Goal: Information Seeking & Learning: Check status

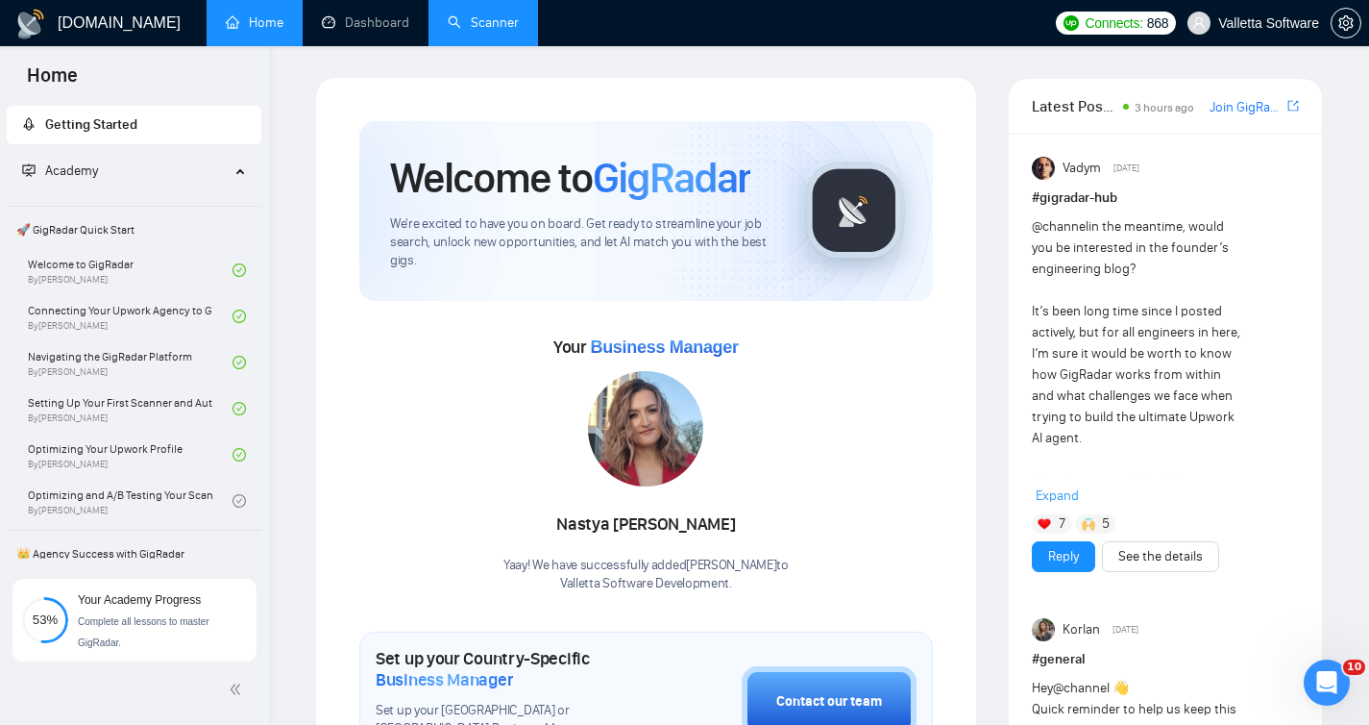
click at [477, 31] on link "Scanner" at bounding box center [483, 22] width 71 height 16
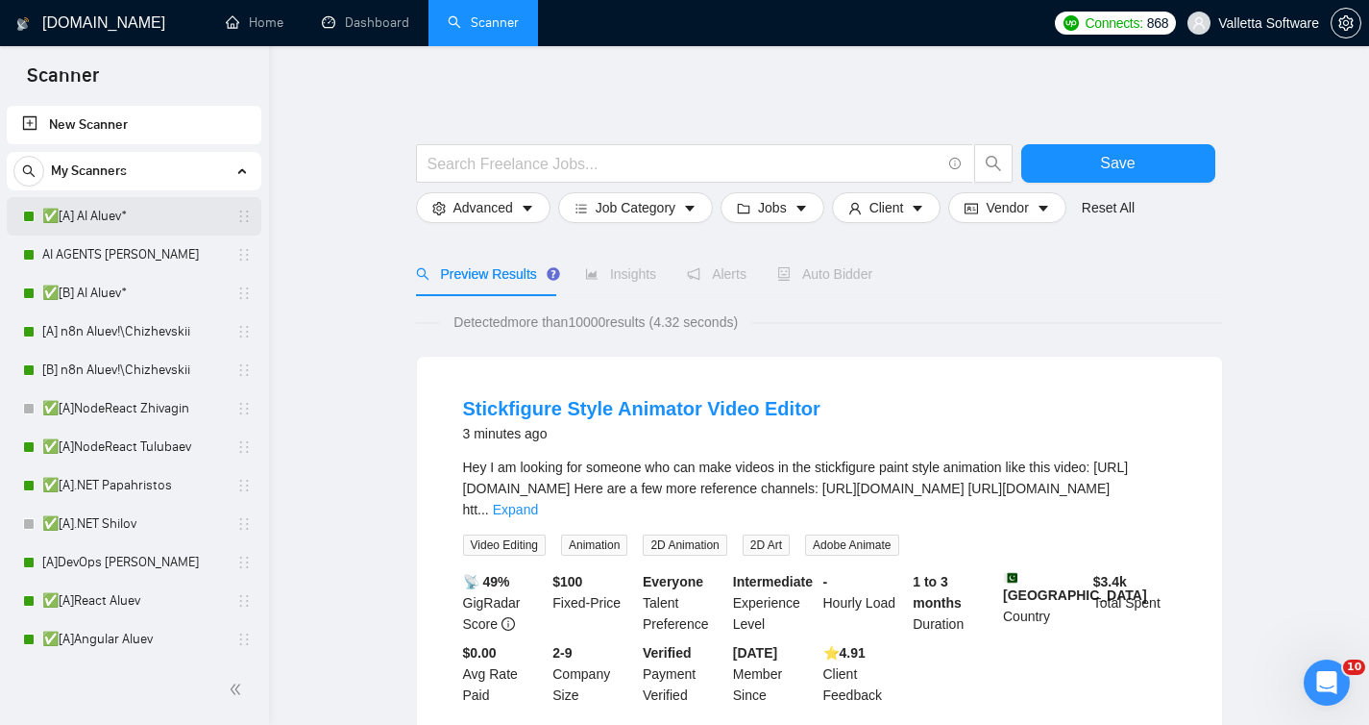
click at [164, 208] on link "✅[A] AI Aluev*" at bounding box center [133, 216] width 183 height 38
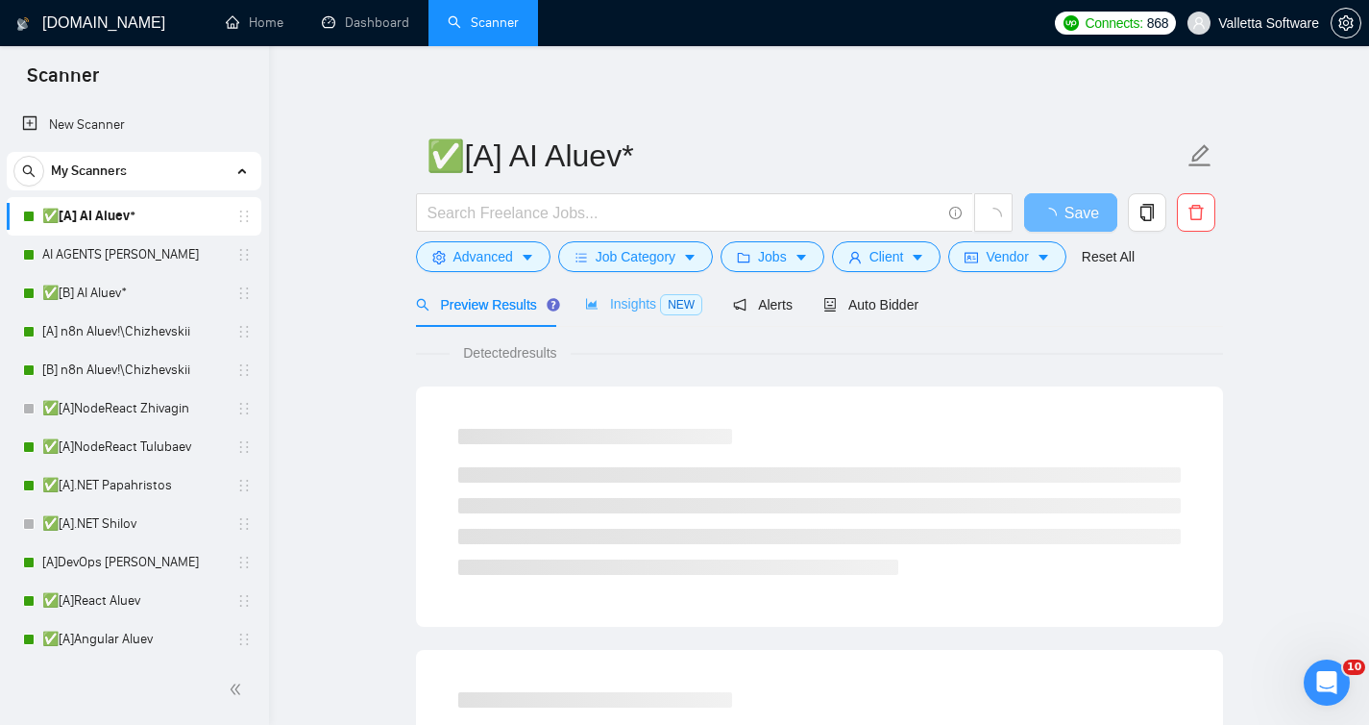
click at [604, 320] on div "Insights NEW" at bounding box center [643, 304] width 117 height 45
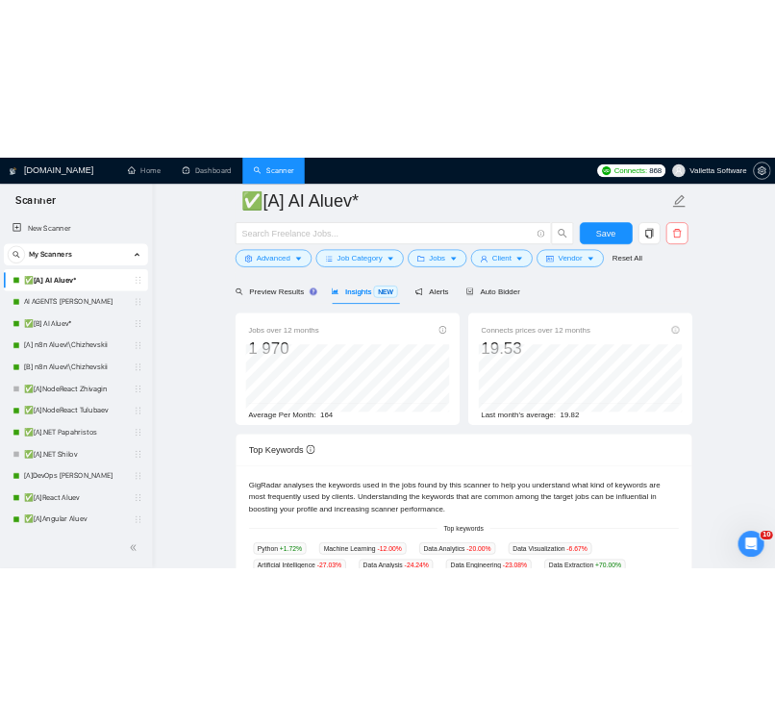
scroll to position [309, 0]
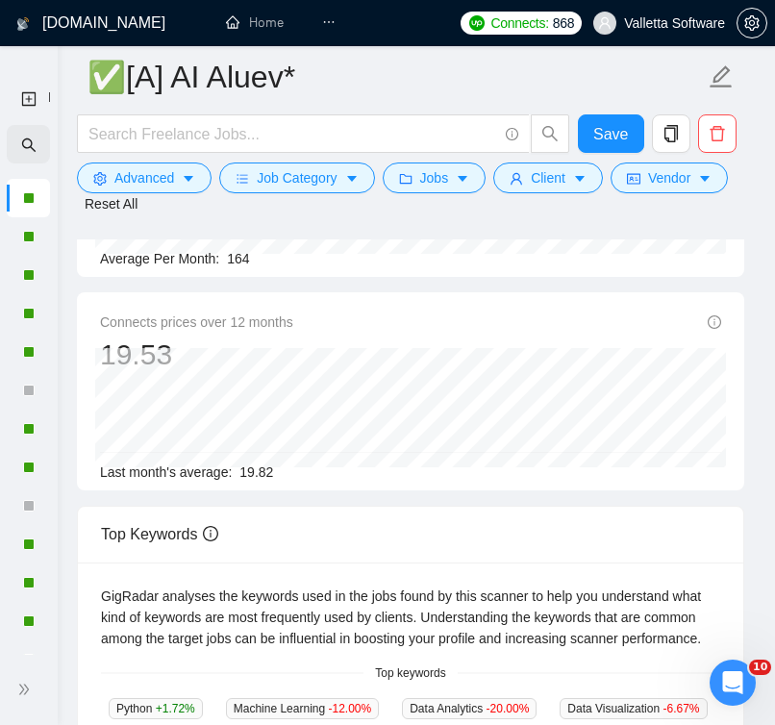
click at [23, 137] on icon "search" at bounding box center [28, 144] width 15 height 15
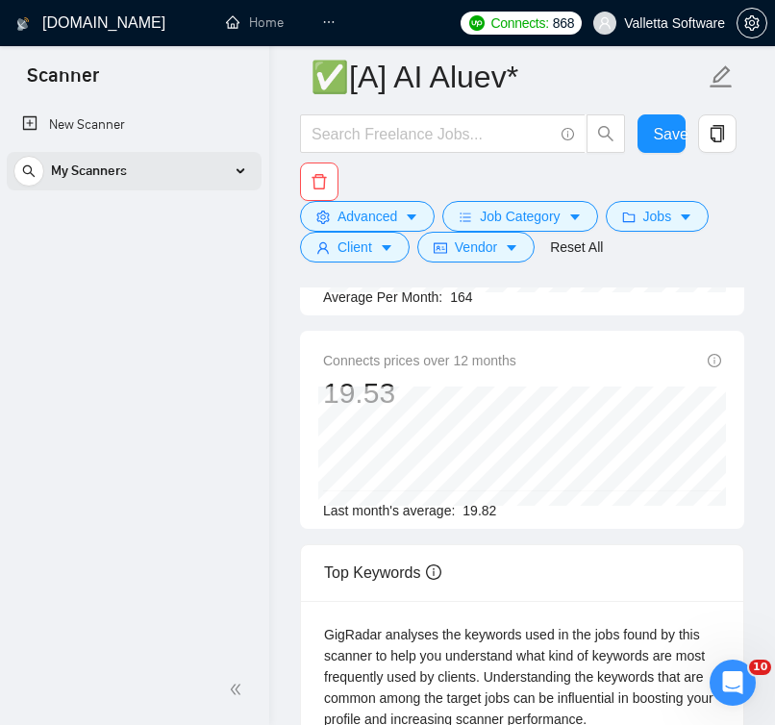
click at [113, 160] on span "My Scanners" at bounding box center [89, 171] width 76 height 38
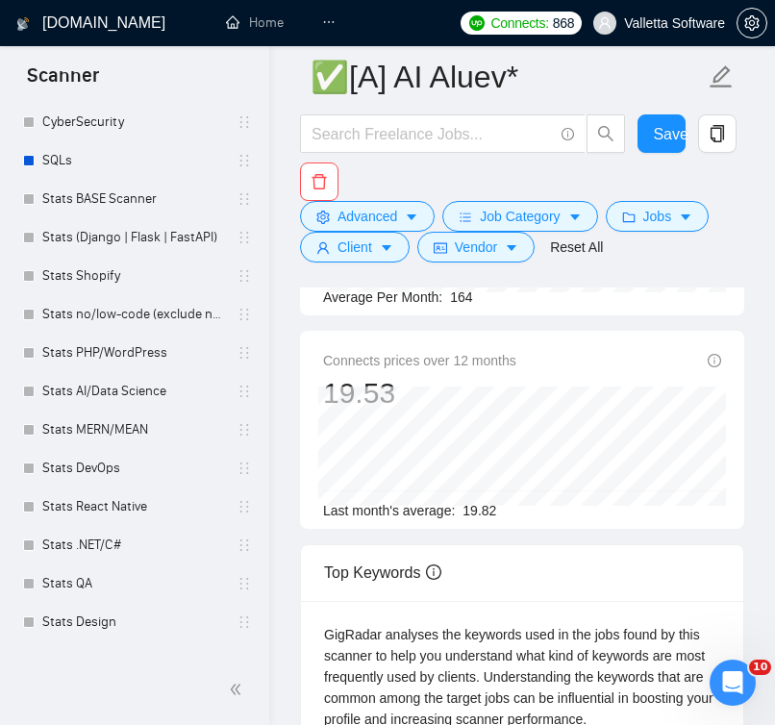
scroll to position [1063, 0]
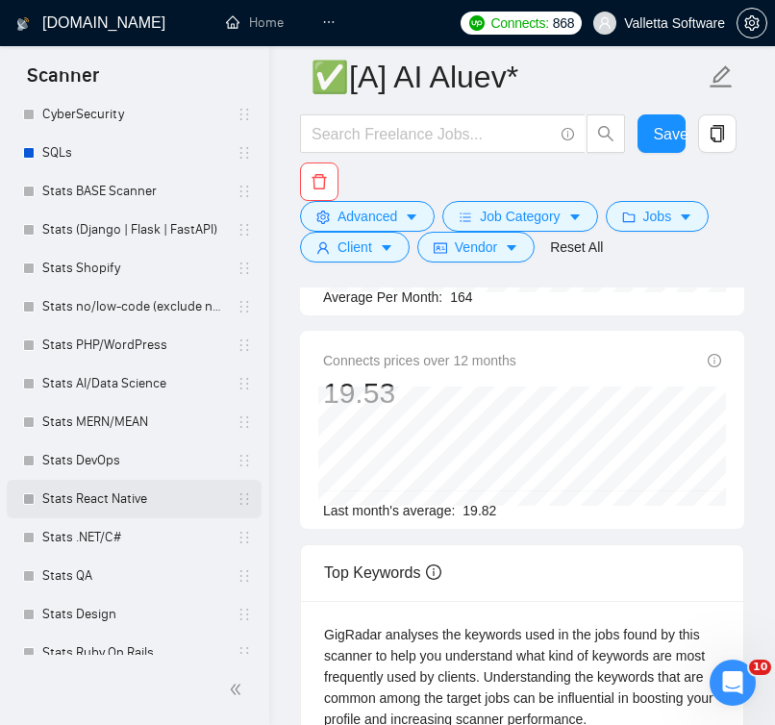
click at [119, 504] on link "Stats React Native" at bounding box center [133, 499] width 183 height 38
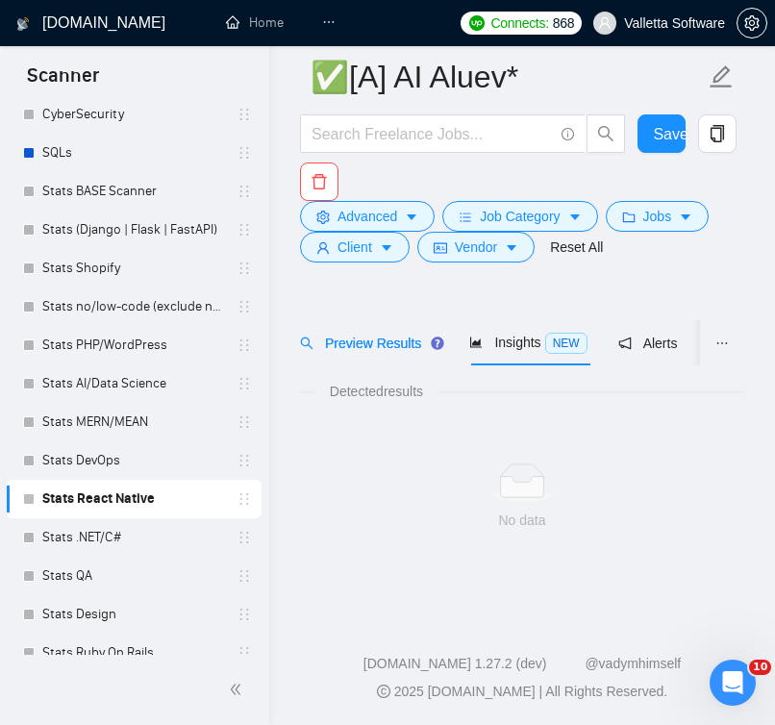
scroll to position [46, 0]
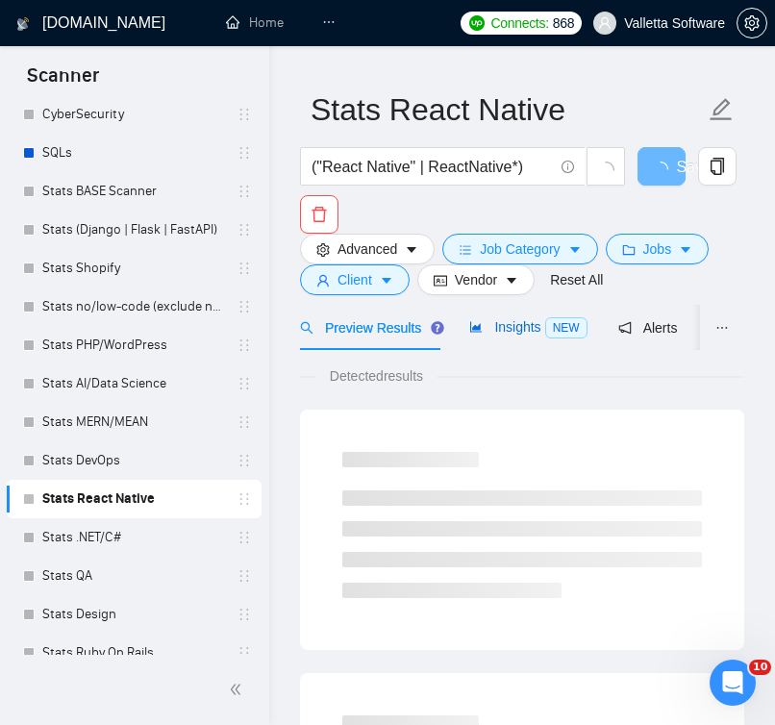
click at [484, 335] on div "Insights NEW" at bounding box center [527, 327] width 117 height 22
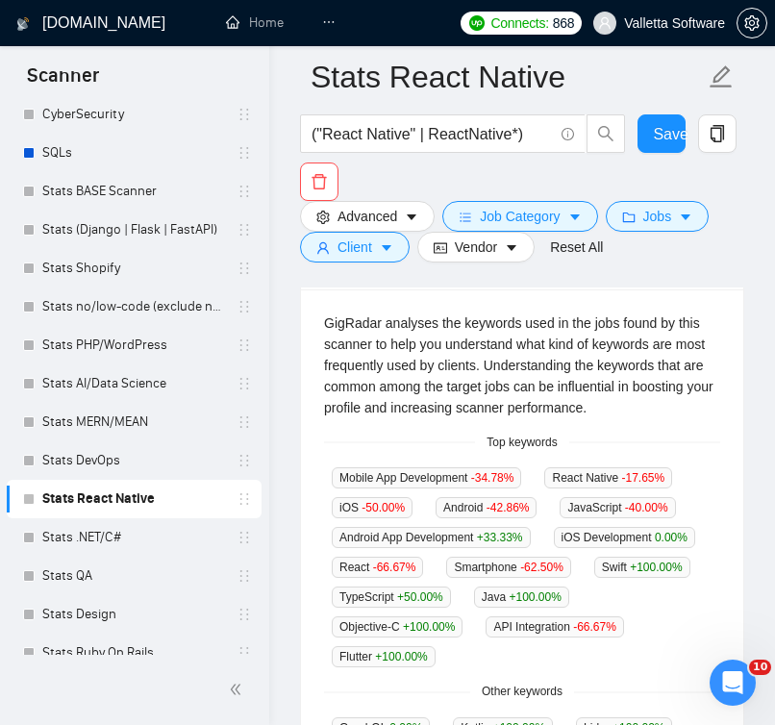
scroll to position [696, 0]
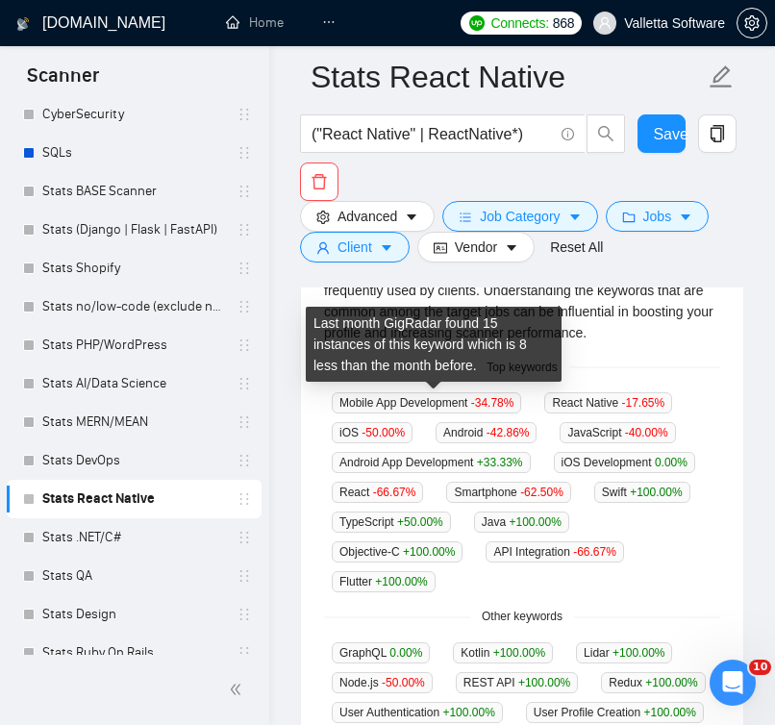
click at [481, 357] on div "Last month GigRadar found 15 instances of this keyword which is 8 less than the…" at bounding box center [434, 344] width 256 height 75
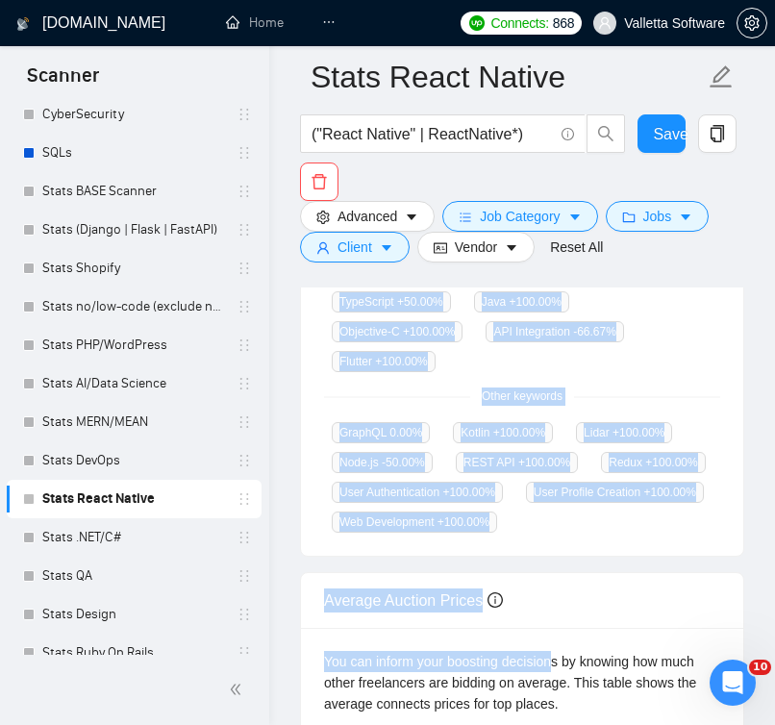
scroll to position [936, 0]
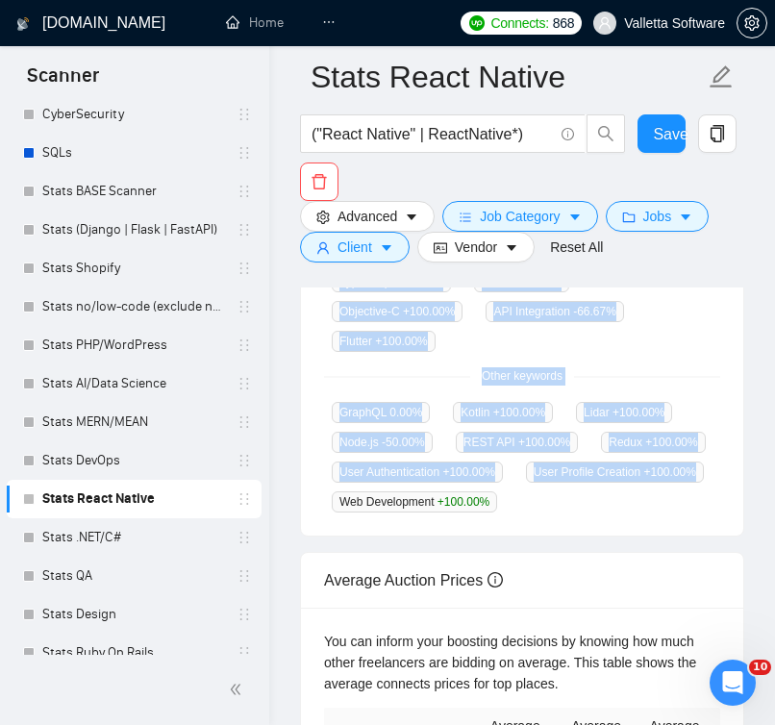
drag, startPoint x: 480, startPoint y: 361, endPoint x: 554, endPoint y: 553, distance: 205.0
click at [554, 536] on div "GigRadar analyses the keywords used in the jobs found by this scanner to help y…" at bounding box center [522, 255] width 442 height 562
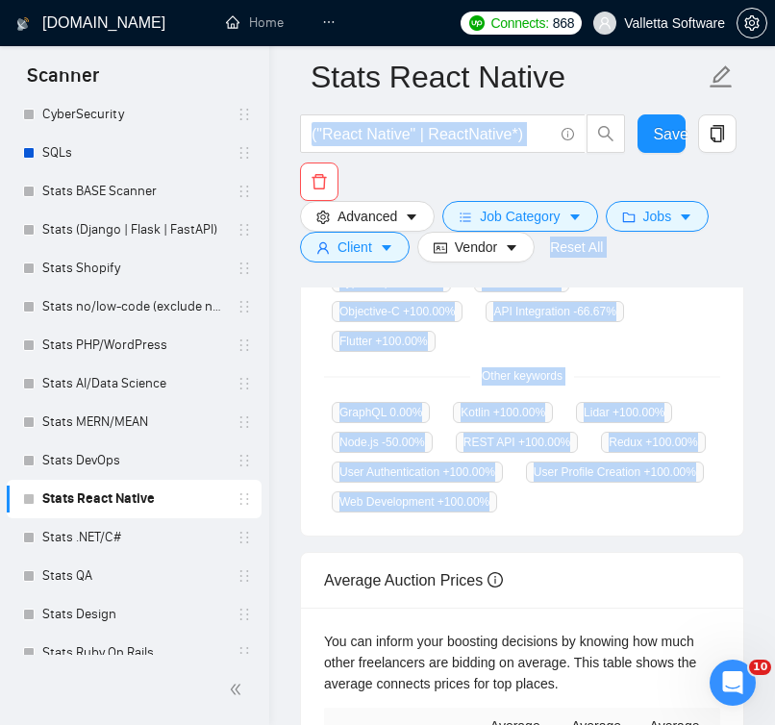
drag, startPoint x: 525, startPoint y: 560, endPoint x: 428, endPoint y: 178, distance: 394.6
click at [428, 178] on div "Stats React Native ("React Native" | ReactNative*) Save Advanced Job Category J…" at bounding box center [522, 93] width 444 height 1905
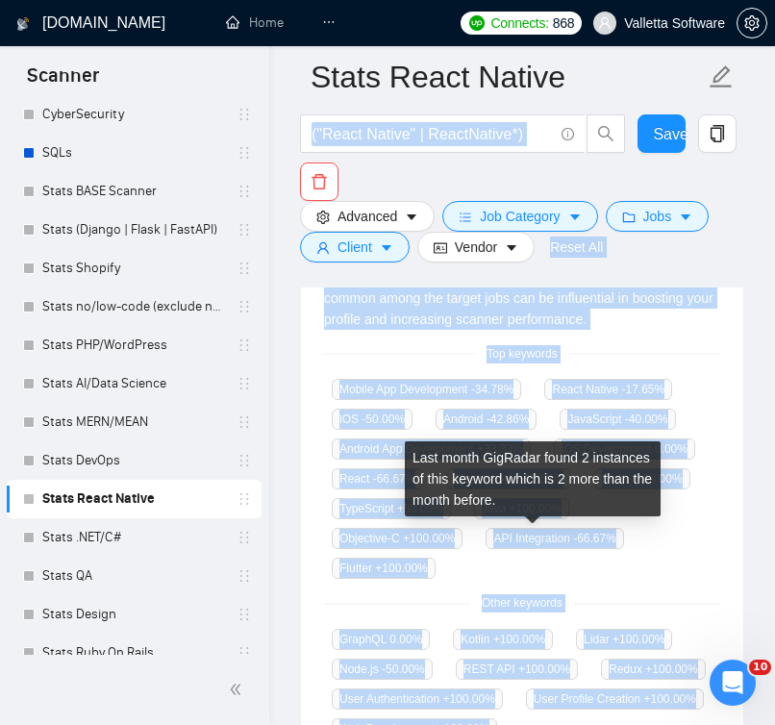
scroll to position [701, 0]
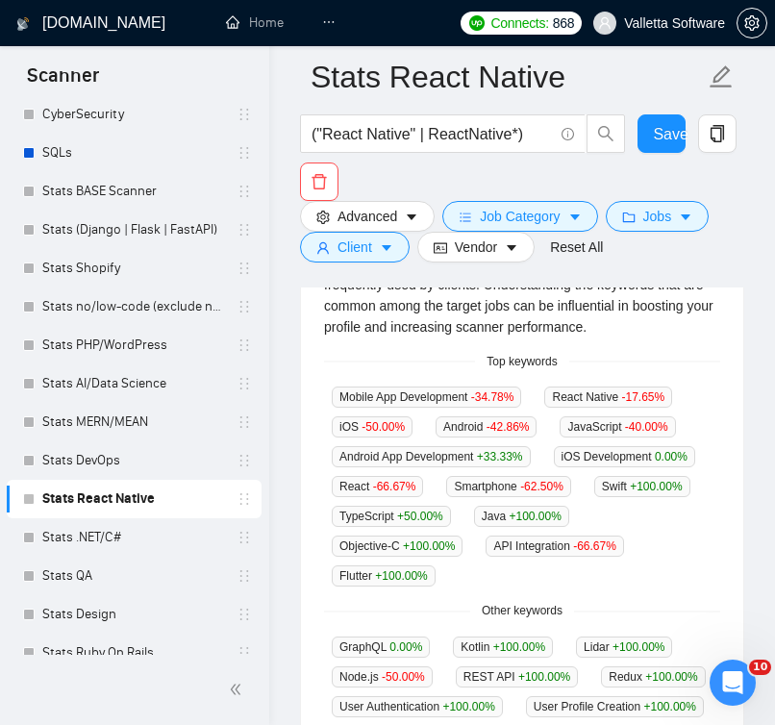
click at [501, 347] on div "GigRadar analyses the keywords used in the jobs found by this scanner to help y…" at bounding box center [522, 490] width 442 height 562
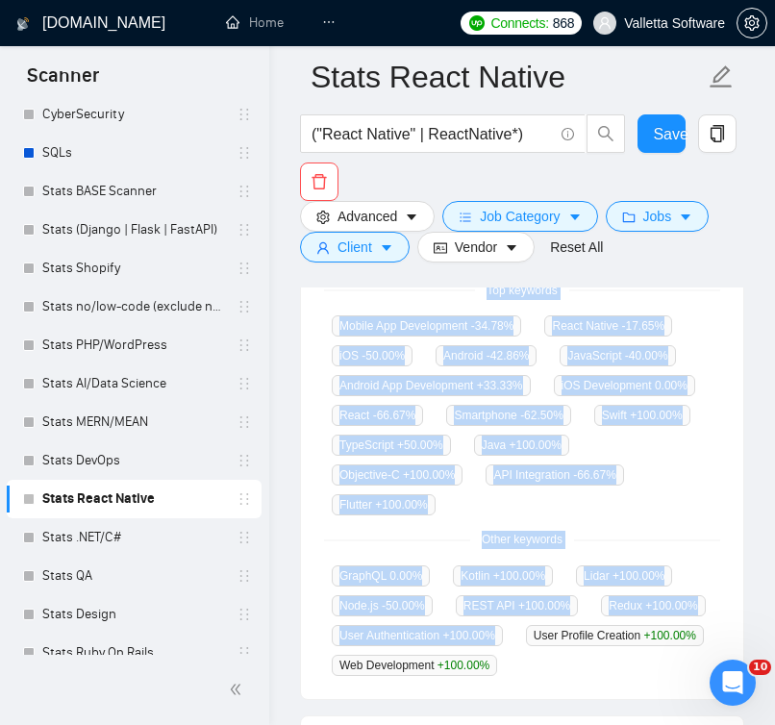
scroll to position [806, 0]
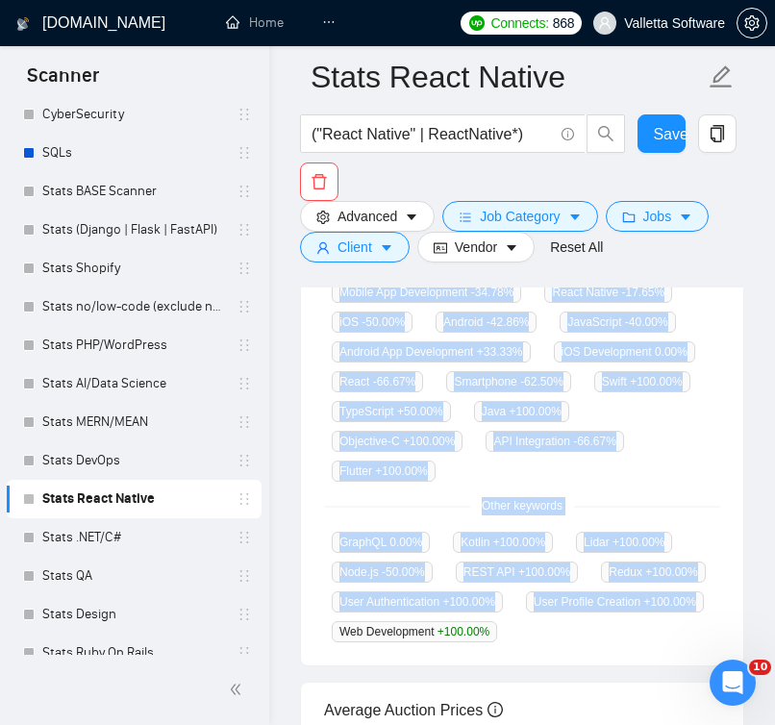
drag, startPoint x: 483, startPoint y: 355, endPoint x: 563, endPoint y: 683, distance: 338.2
click at [563, 666] on div "GigRadar analyses the keywords used in the jobs found by this scanner to help y…" at bounding box center [522, 385] width 442 height 562
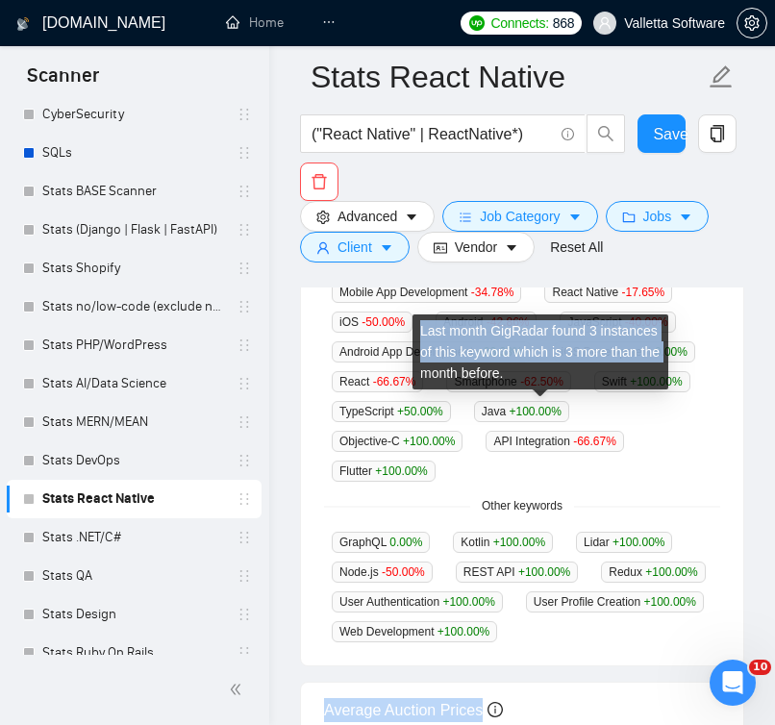
drag, startPoint x: 541, startPoint y: 706, endPoint x: 511, endPoint y: 371, distance: 336.7
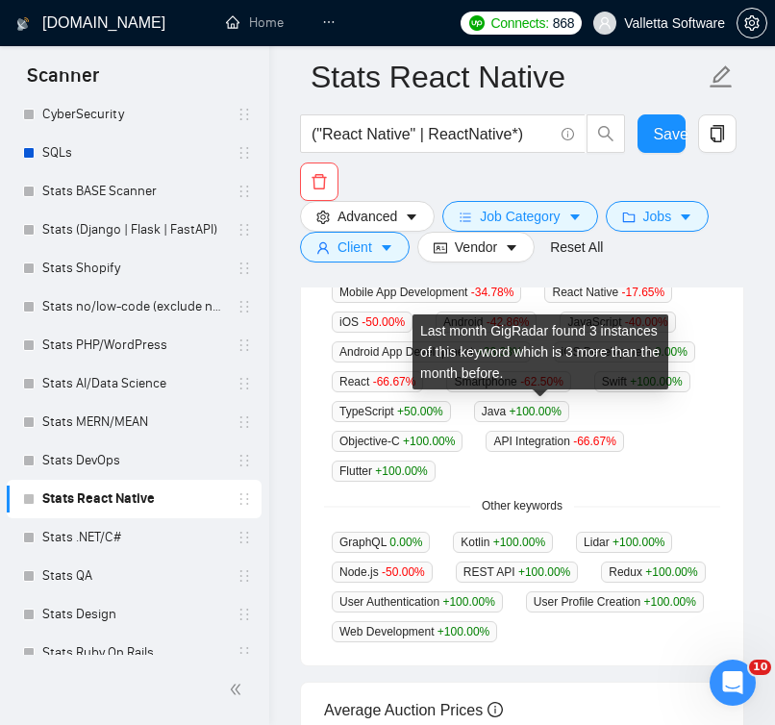
click at [566, 481] on div "Mobile App Development -34.78 % React Native -17.65 % iOS -50.00 % Android -42.…" at bounding box center [522, 381] width 396 height 201
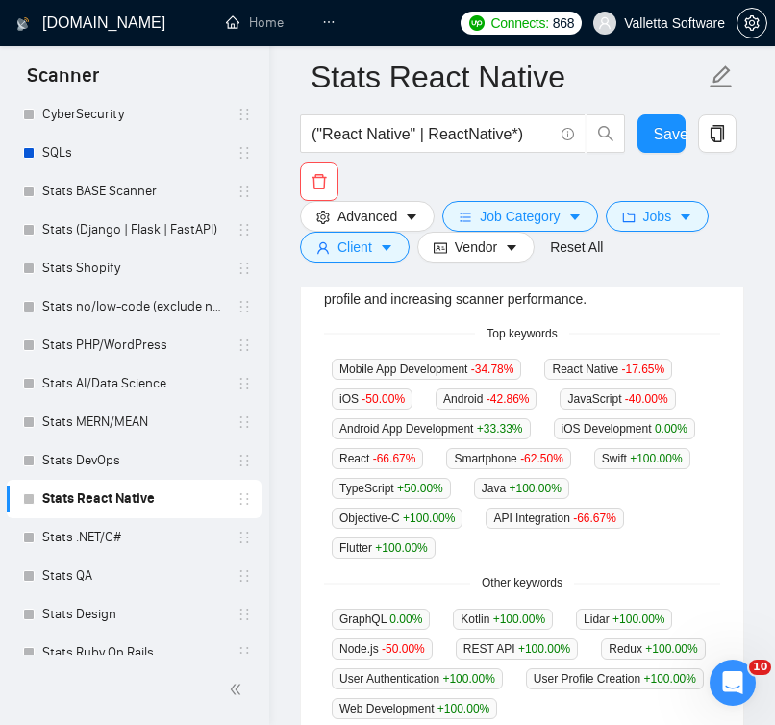
scroll to position [696, 0]
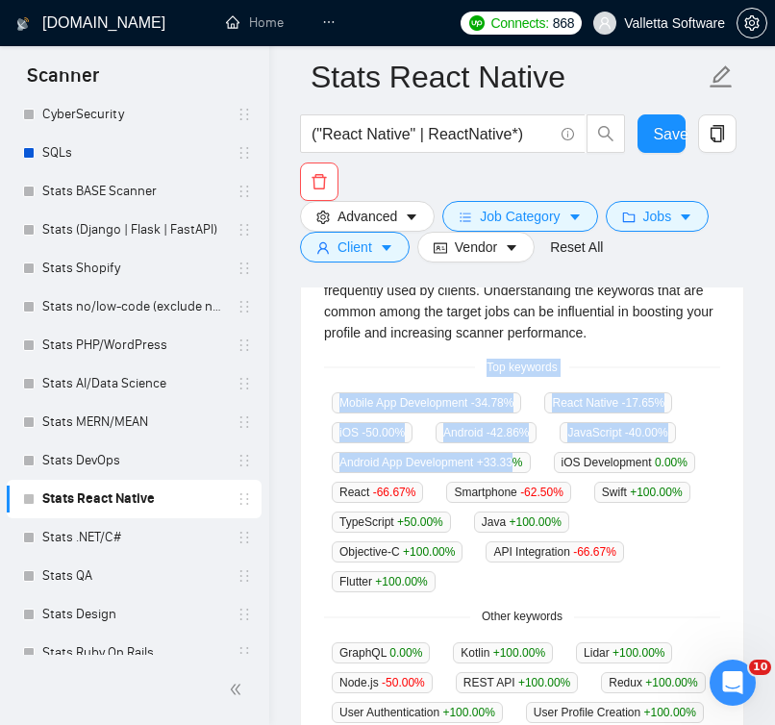
drag, startPoint x: 482, startPoint y: 354, endPoint x: 522, endPoint y: 457, distance: 111.0
click at [522, 457] on div "GigRadar analyses the keywords used in the jobs found by this scanner to help y…" at bounding box center [522, 495] width 442 height 562
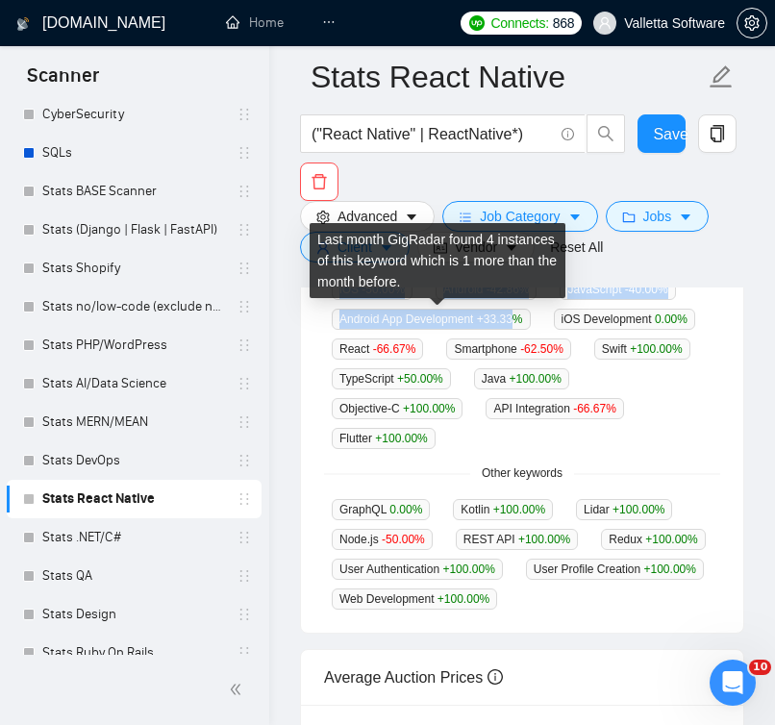
scroll to position [943, 0]
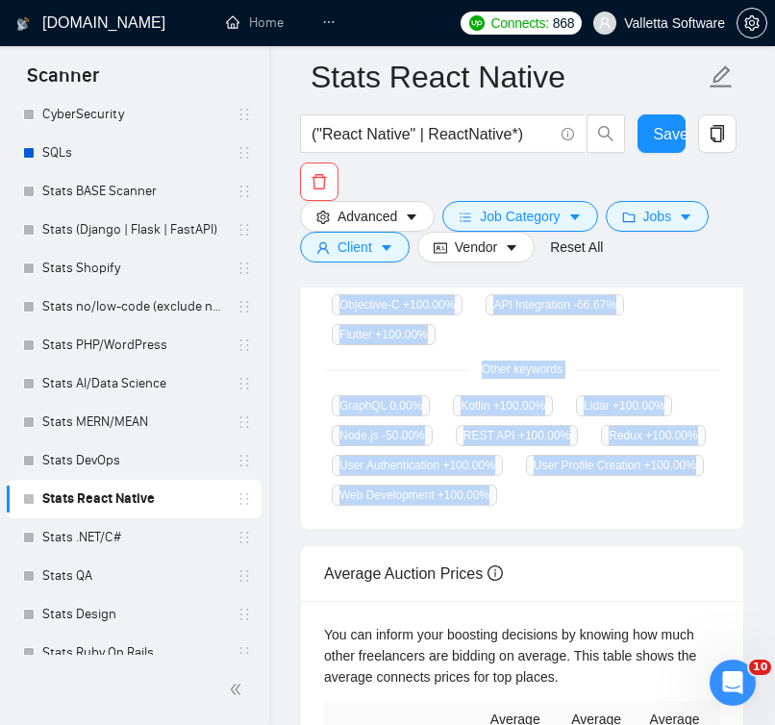
click at [504, 505] on div "Web Development +100.00 %" at bounding box center [414, 494] width 181 height 22
copy div "Top keywords Mobile App Development -34.78 % React Native -17.65 % iOS -50.00 %…"
click at [111, 455] on link "Stats DevOps" at bounding box center [133, 460] width 183 height 38
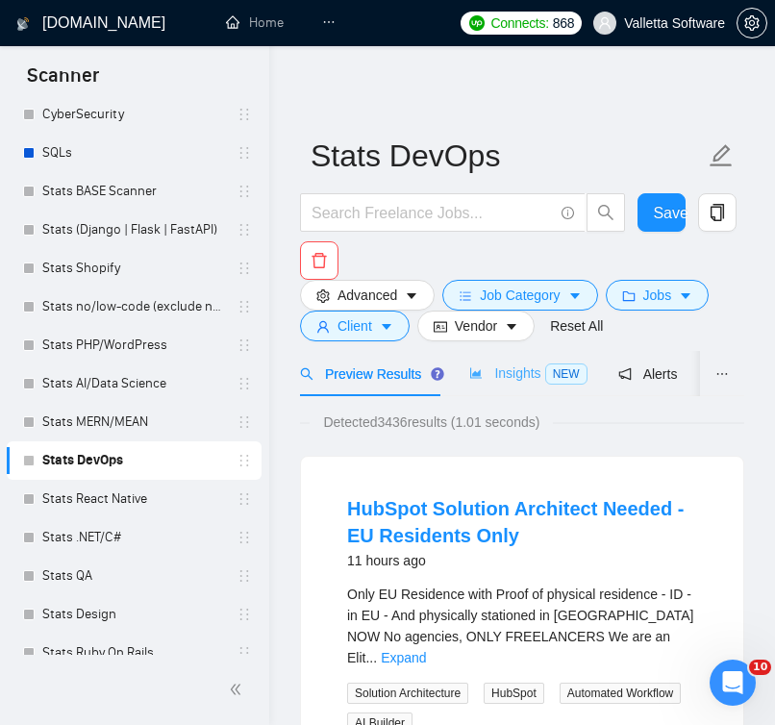
click at [476, 388] on div "Insights NEW" at bounding box center [527, 373] width 117 height 45
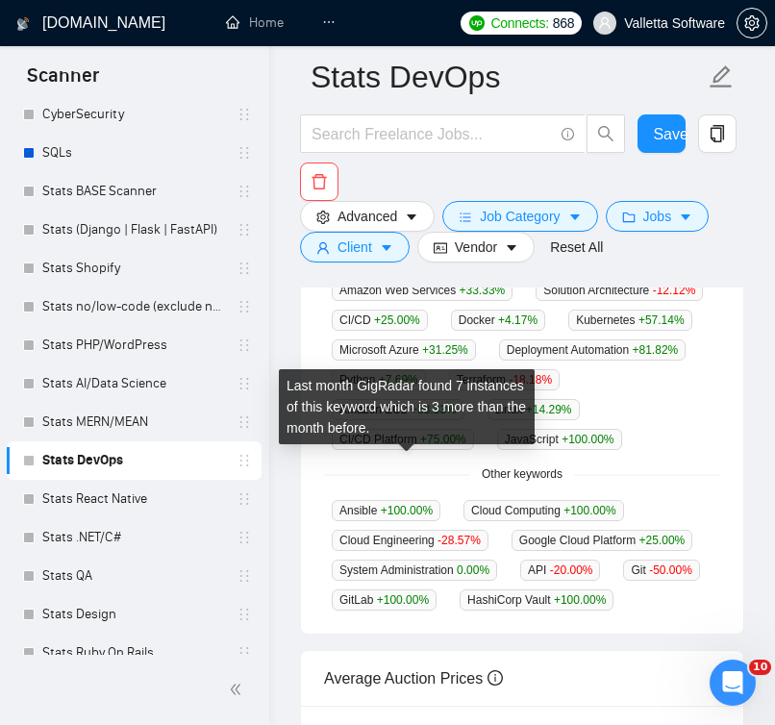
scroll to position [657, 0]
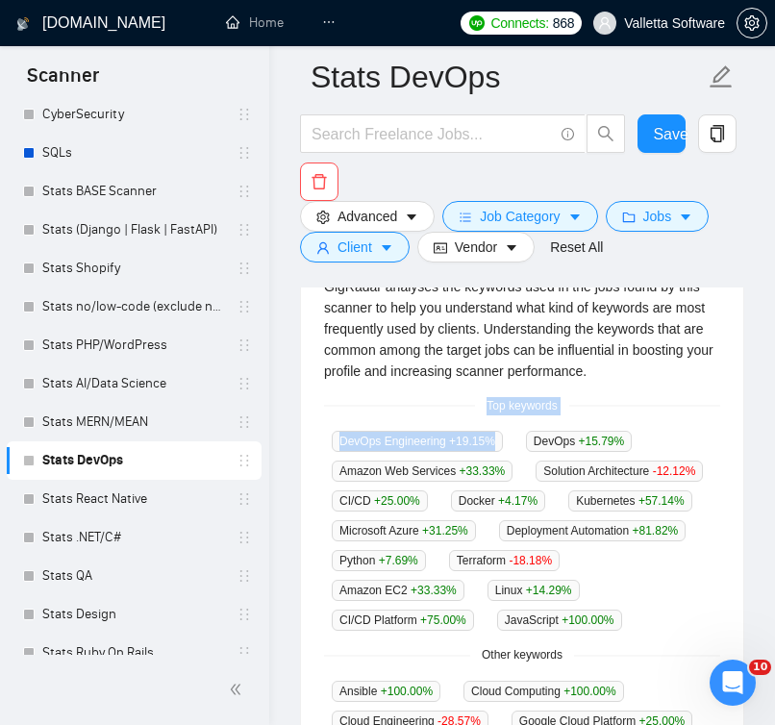
drag, startPoint x: 476, startPoint y: 405, endPoint x: 511, endPoint y: 456, distance: 62.9
click at [511, 456] on div "GigRadar analyses the keywords used in the jobs found by this scanner to help y…" at bounding box center [522, 534] width 442 height 562
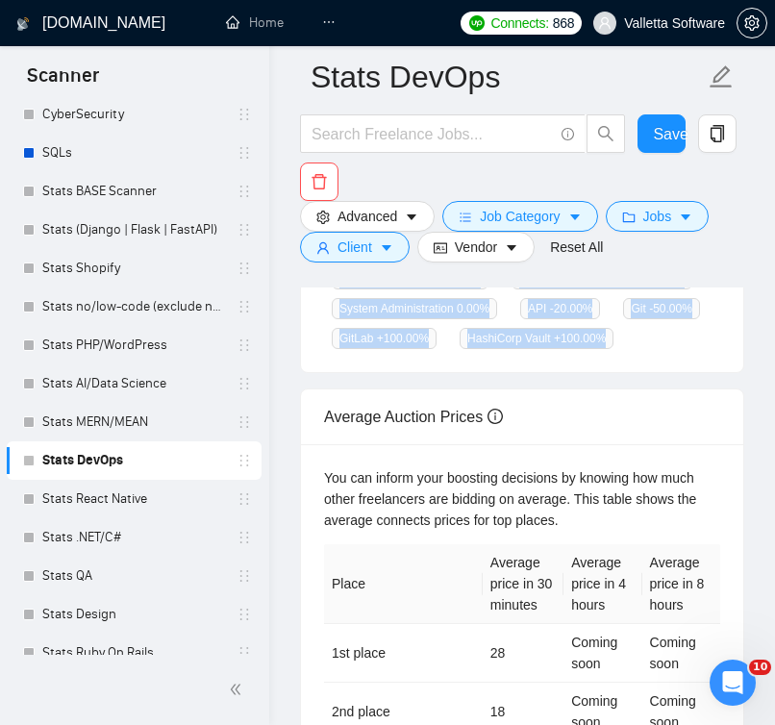
click at [503, 349] on div "HashiCorp Vault +100.00 %" at bounding box center [536, 338] width 169 height 22
copy div "Top keywords DevOps Engineering +19.15 % DevOps +15.79 % Amazon Web Services +3…"
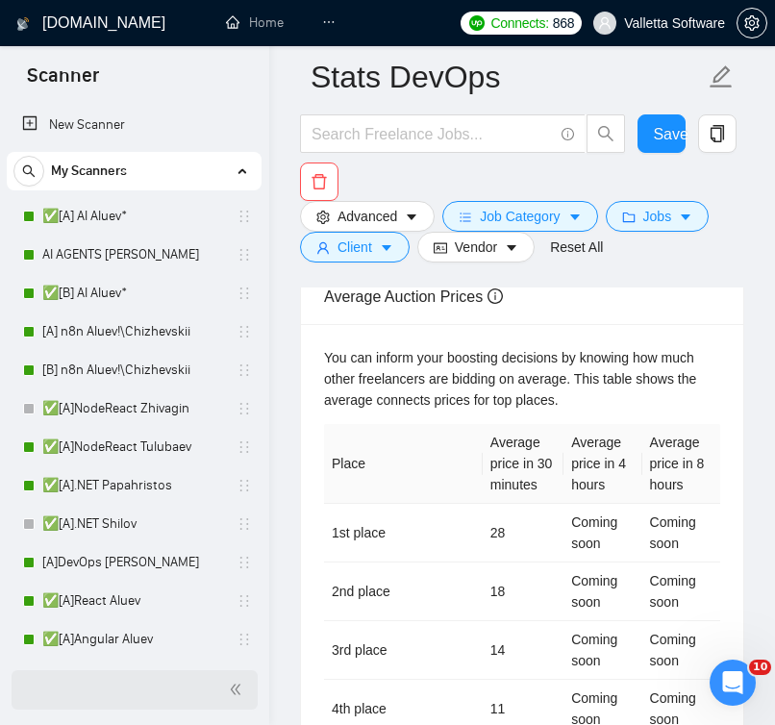
scroll to position [1315, 0]
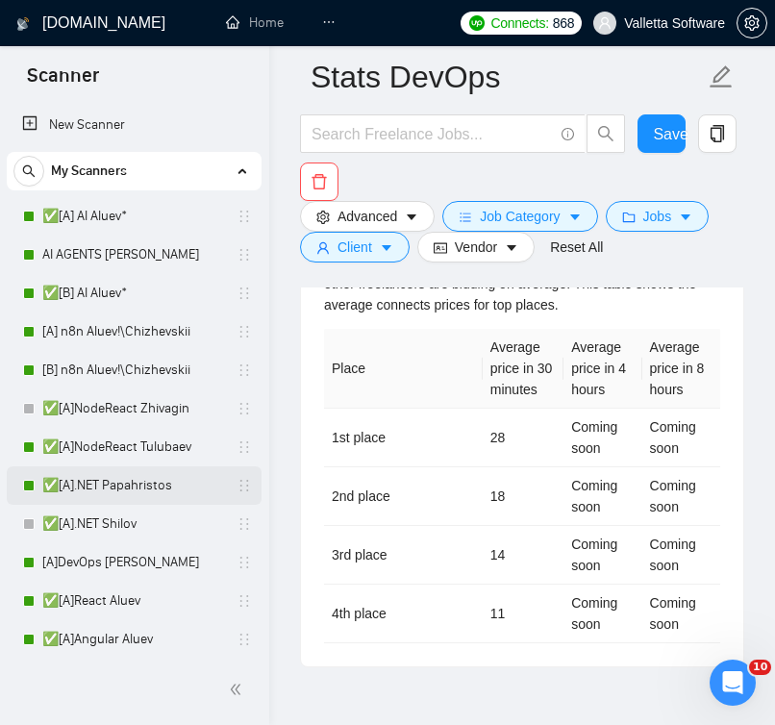
click at [119, 487] on link "✅[A].NET Papahristos" at bounding box center [133, 485] width 183 height 38
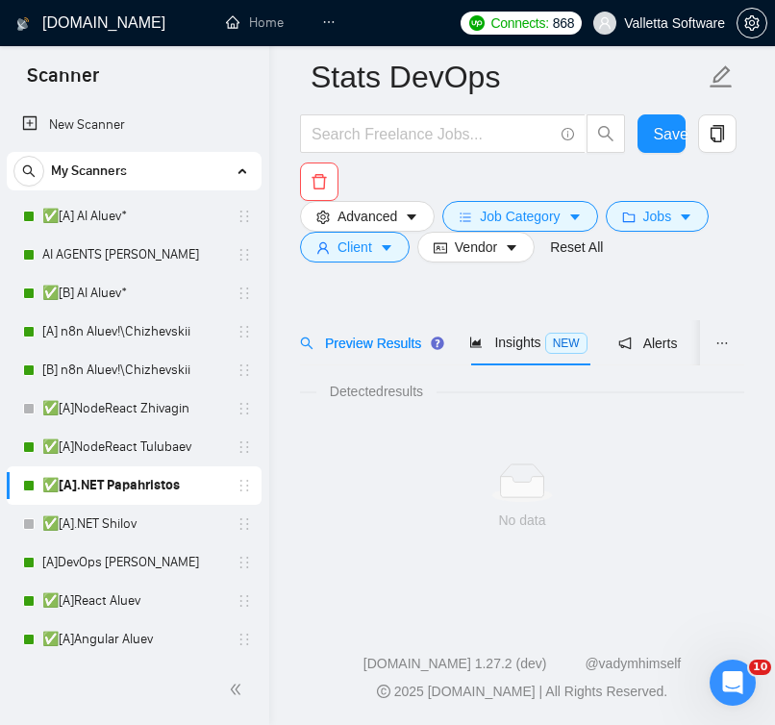
scroll to position [46, 0]
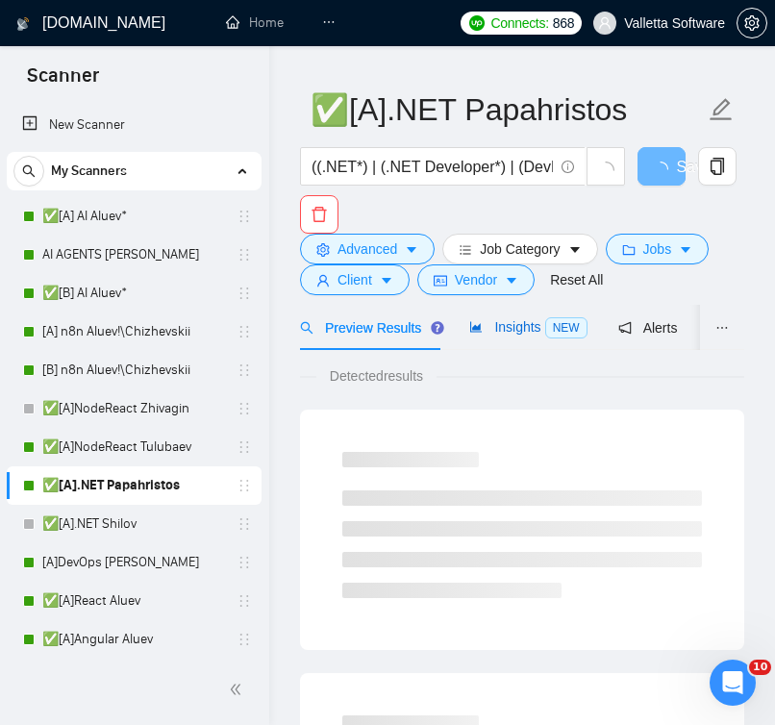
click at [512, 325] on span "Insights NEW" at bounding box center [527, 326] width 117 height 15
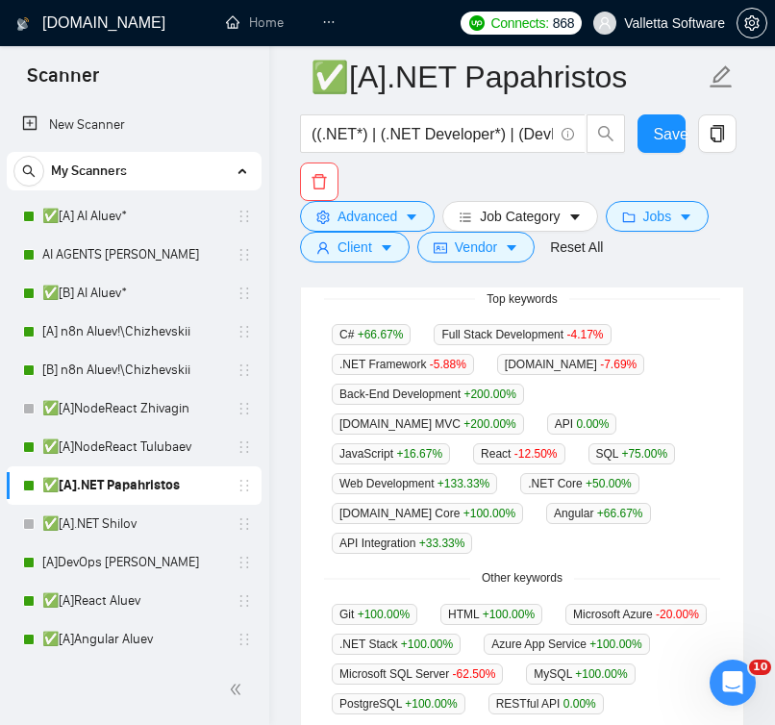
scroll to position [705, 0]
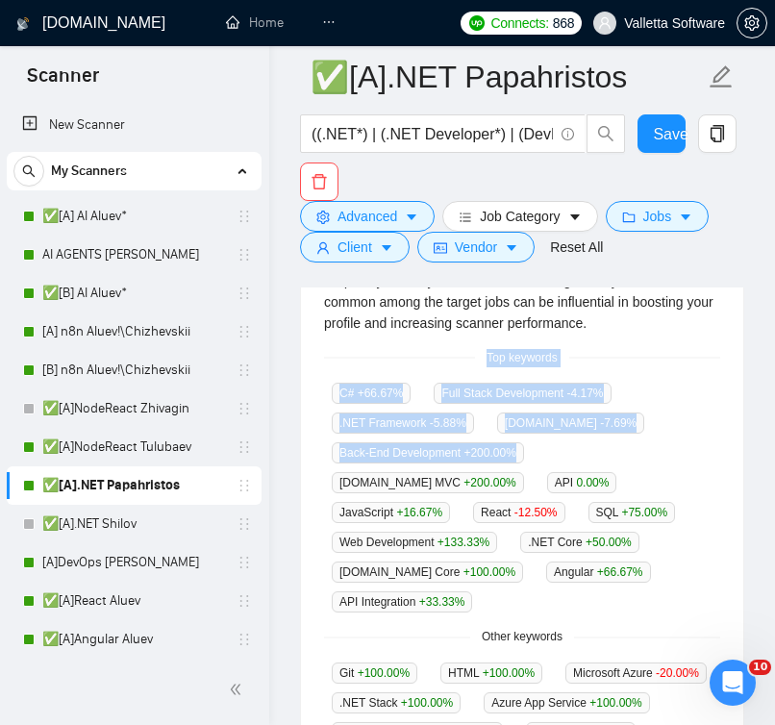
drag, startPoint x: 480, startPoint y: 356, endPoint x: 525, endPoint y: 452, distance: 105.8
click at [525, 452] on div "GigRadar analyses the keywords used in the jobs found by this scanner to help y…" at bounding box center [522, 501] width 442 height 592
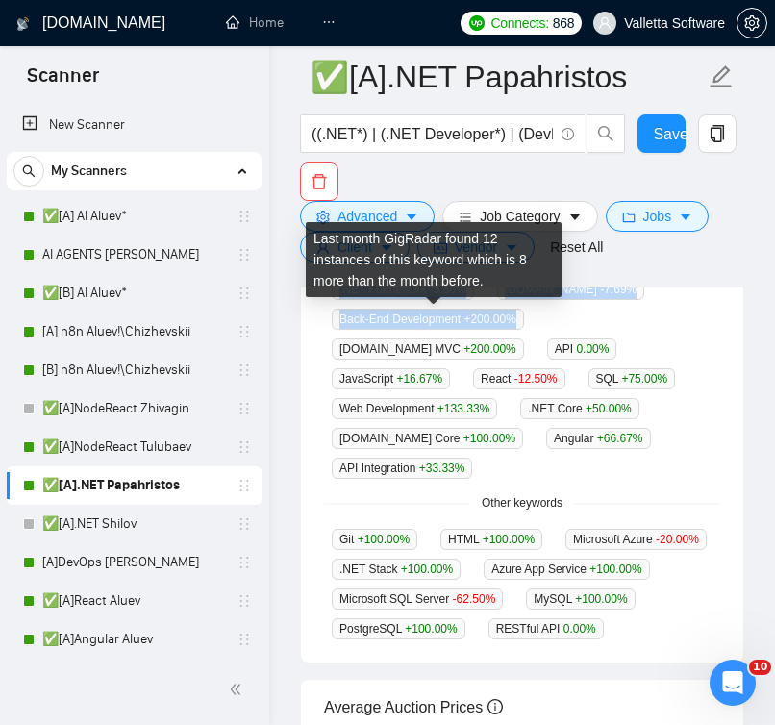
scroll to position [961, 0]
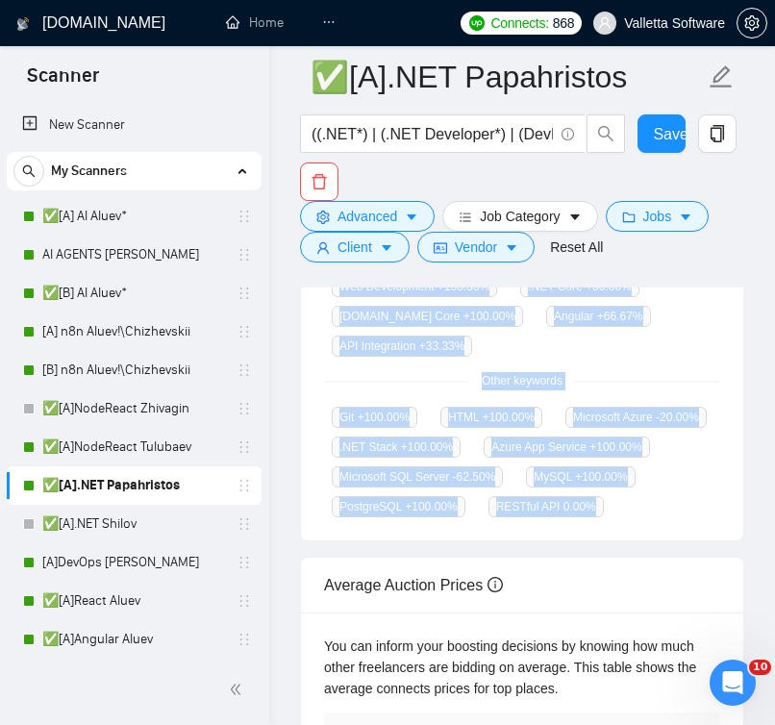
click at [611, 506] on div "RESTful API 0.00 %" at bounding box center [545, 506] width 131 height 22
copy div "Top keywords C# +66.67 % Full Stack Development -4.17 % .NET Framework -5.88 % …"
click at [105, 332] on link "[A] n8n Aluev!\Chizhevskii" at bounding box center [133, 331] width 183 height 38
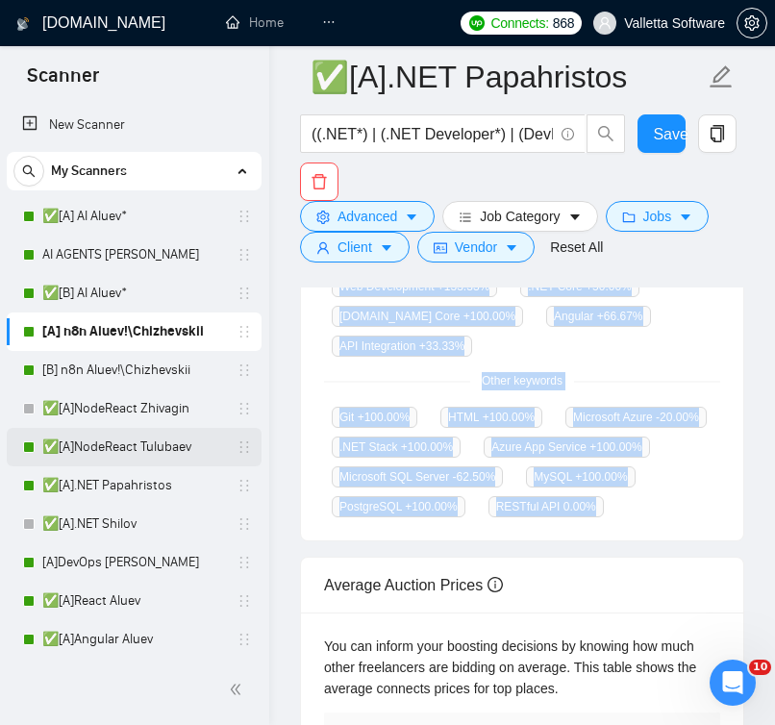
scroll to position [46, 0]
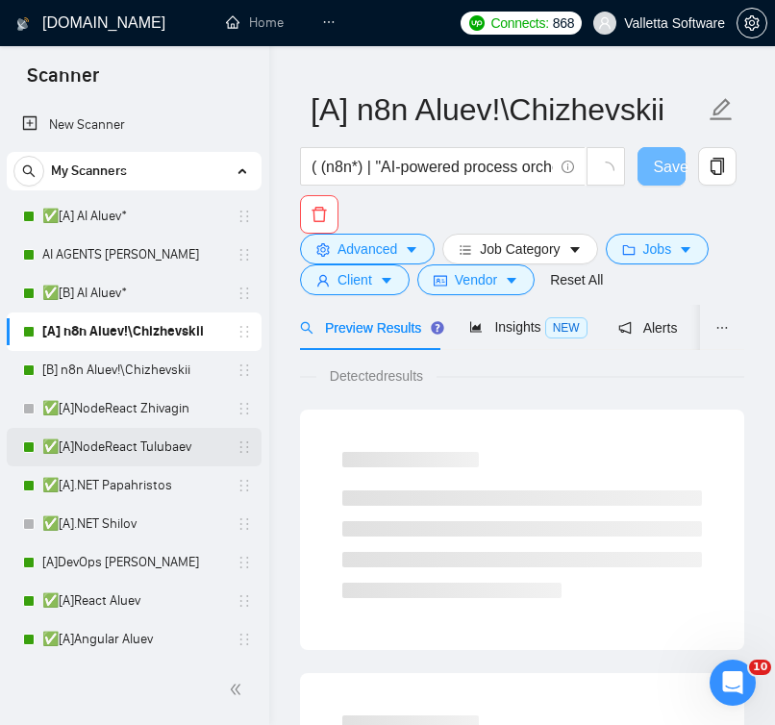
click at [118, 459] on link "✅[A]NodeReact Tulubaev" at bounding box center [133, 447] width 183 height 38
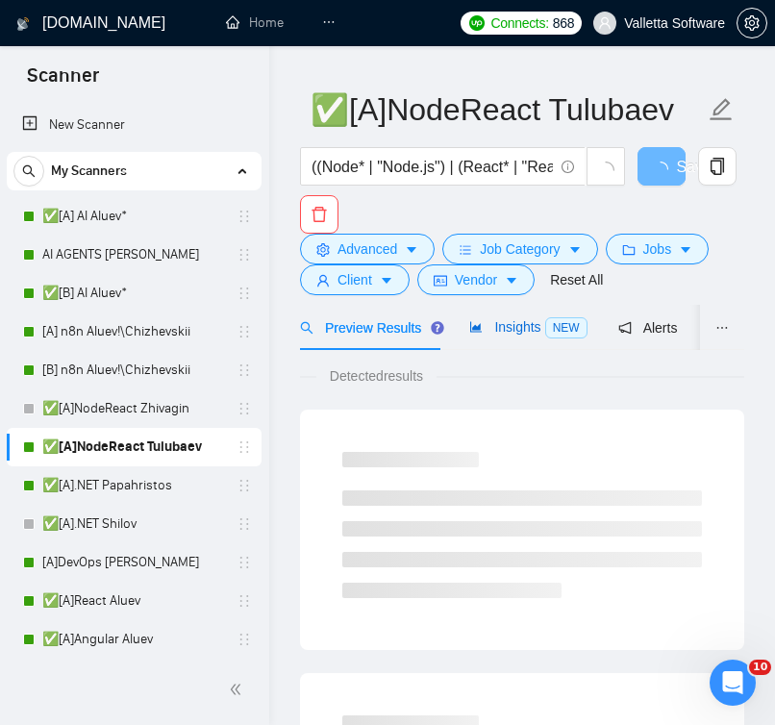
click at [511, 326] on span "Insights NEW" at bounding box center [527, 326] width 117 height 15
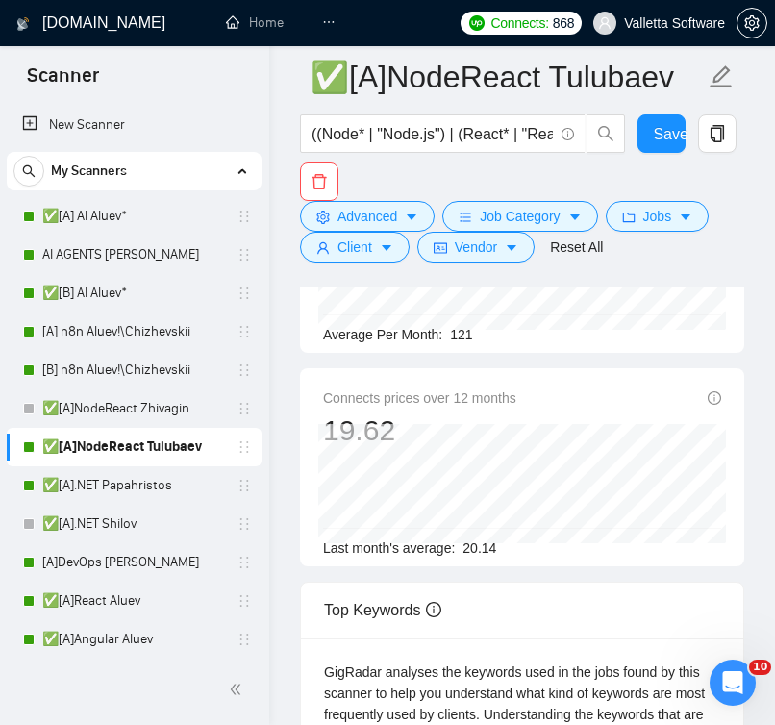
scroll to position [350, 0]
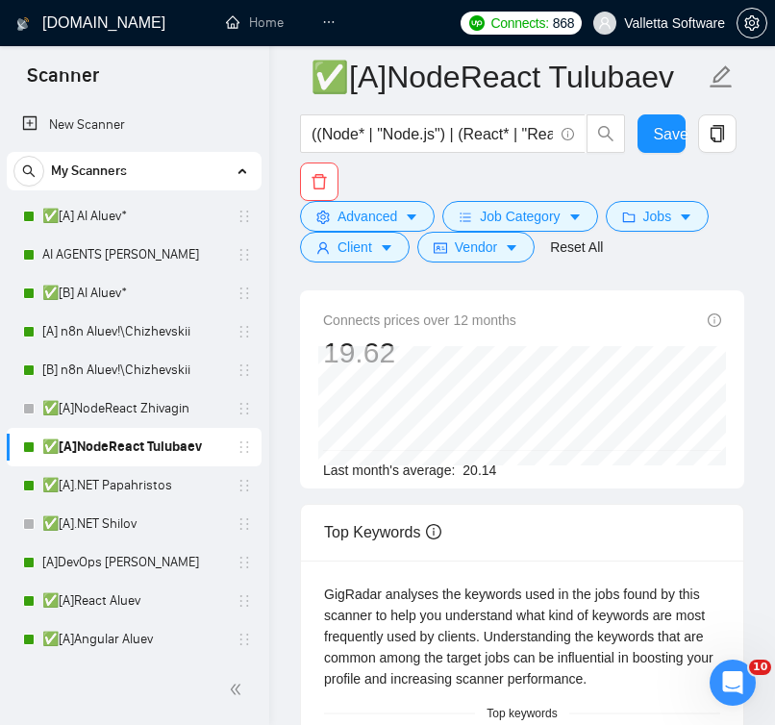
click at [269, 0] on div "[DOMAIN_NAME] Home Dashboard Scanner Connects: 868 Valletta Software ✅[A]NodeRe…" at bounding box center [521, 729] width 505 height 2159
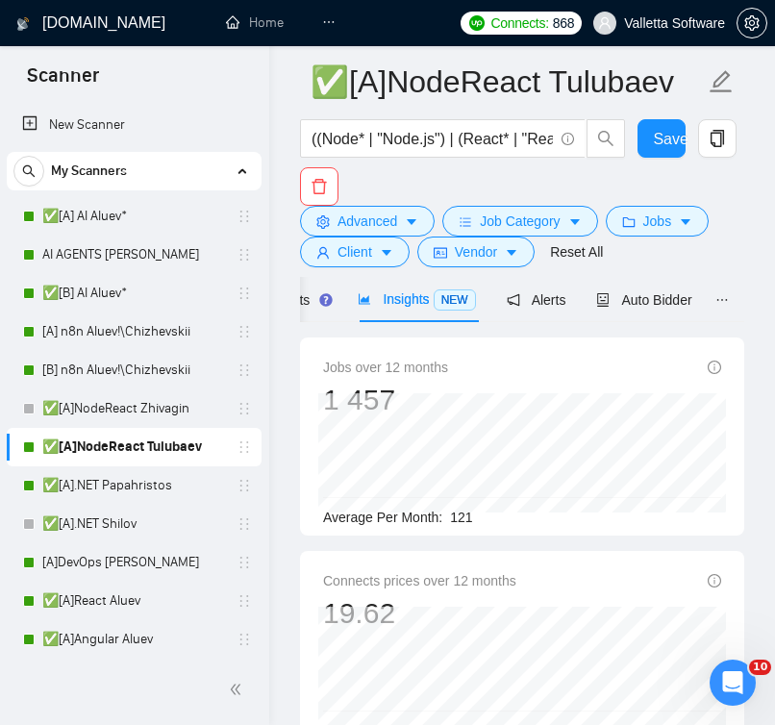
scroll to position [0, 0]
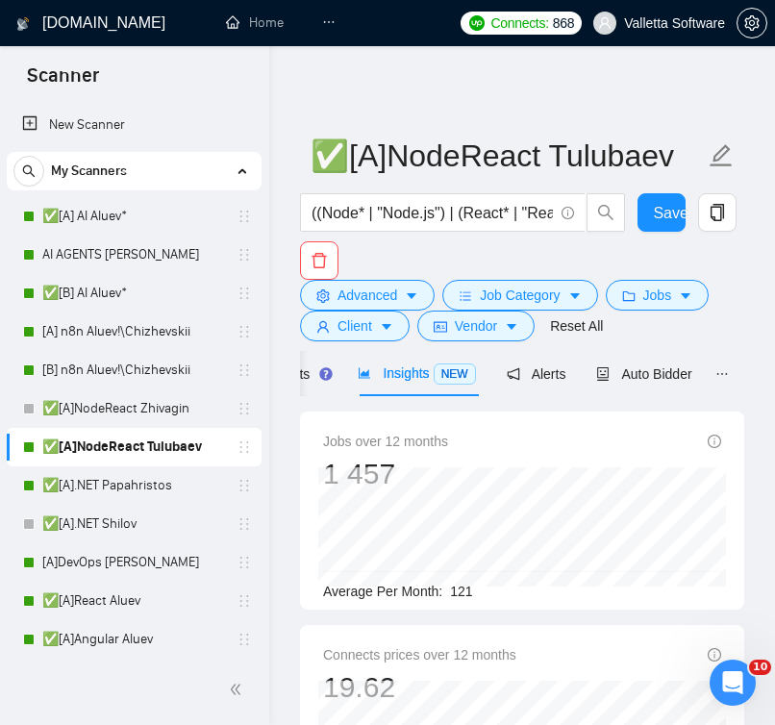
click at [434, 377] on span "Insights NEW" at bounding box center [415, 372] width 117 height 15
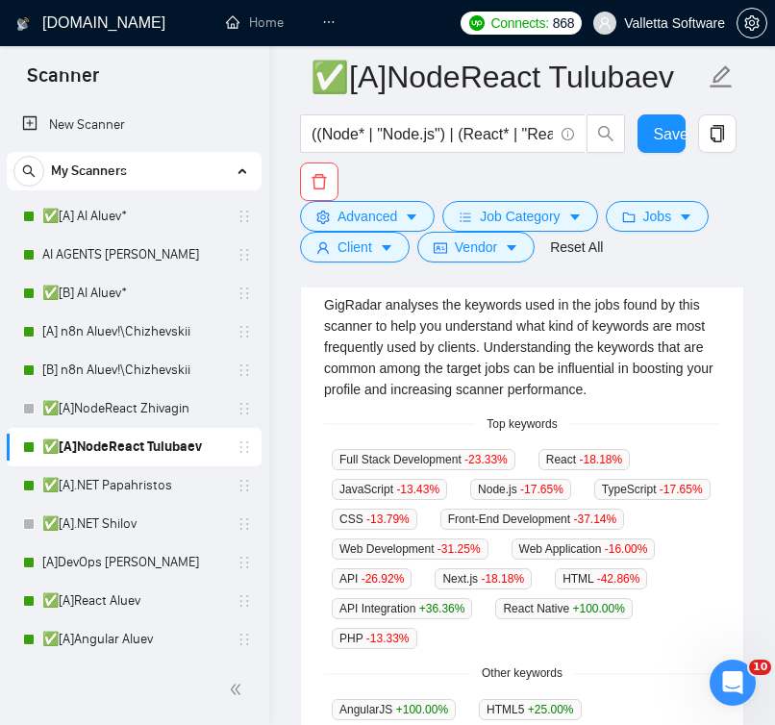
scroll to position [682, 0]
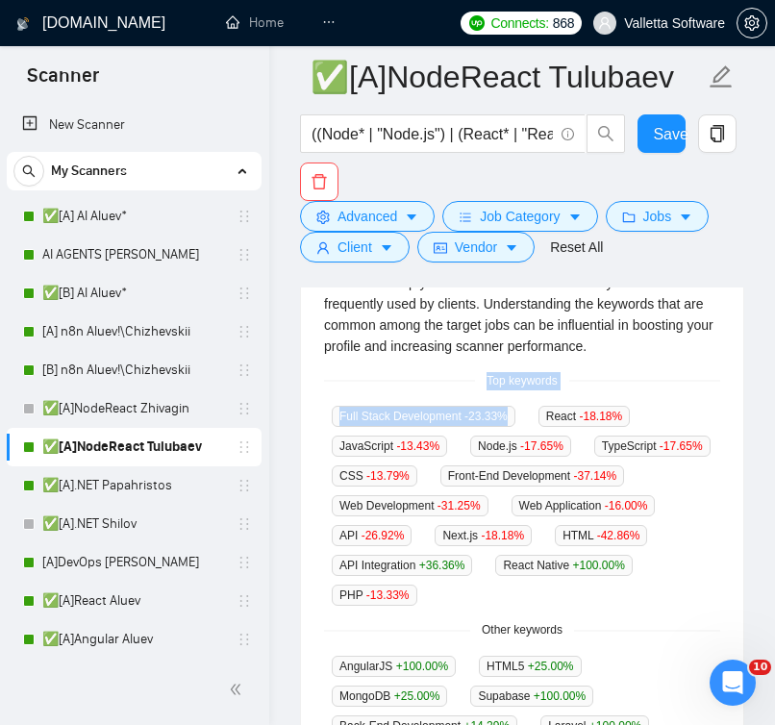
drag, startPoint x: 478, startPoint y: 382, endPoint x: 514, endPoint y: 418, distance: 51.0
click at [514, 418] on div "GigRadar analyses the keywords used in the jobs found by this scanner to help y…" at bounding box center [522, 524] width 442 height 592
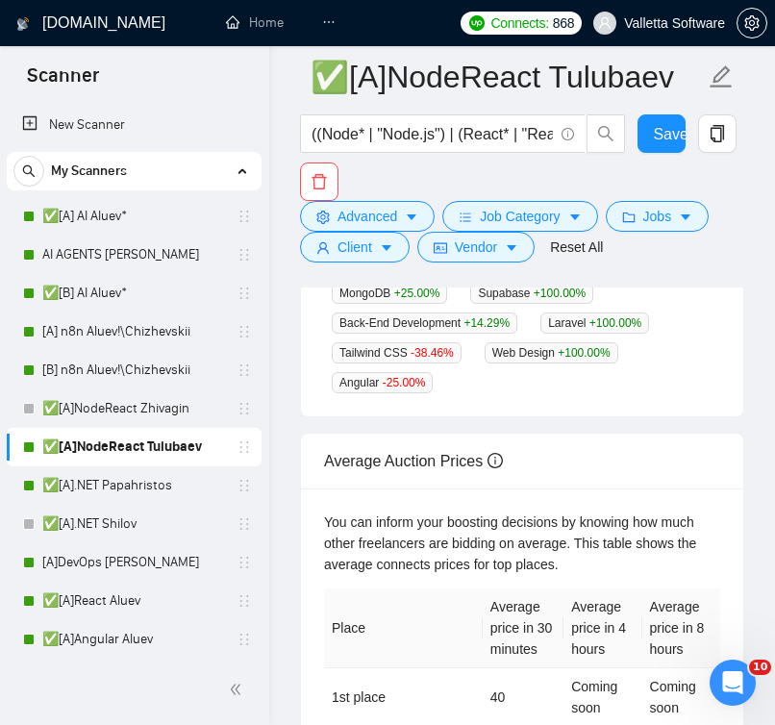
scroll to position [1114, 0]
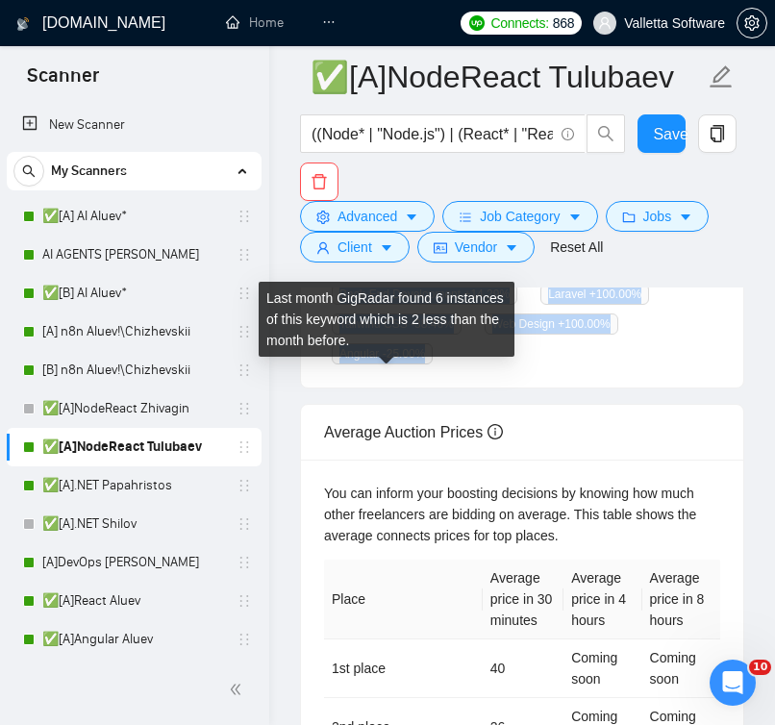
click at [432, 364] on span "Angular -25.00 %" at bounding box center [382, 353] width 101 height 21
copy div "Top keywords Full Stack Development -23.33 % React -18.18 % JavaScript -13.43 %…"
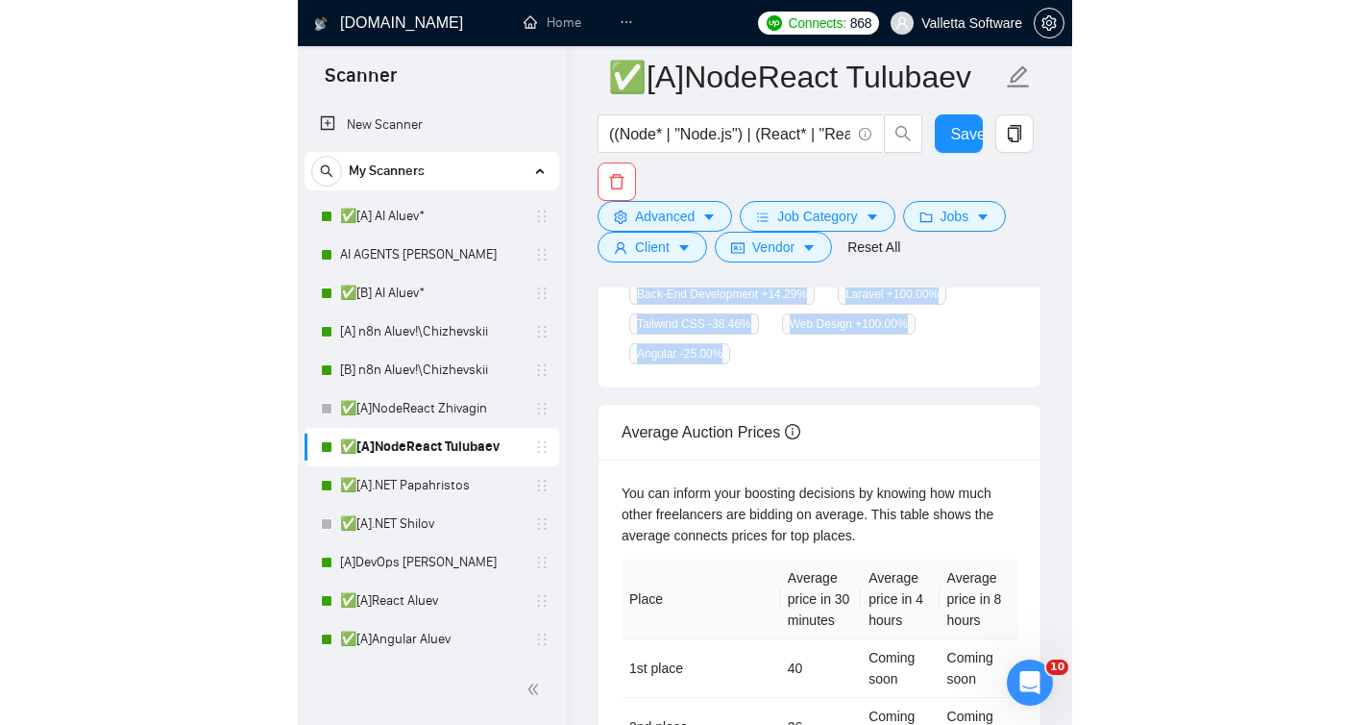
scroll to position [830, 0]
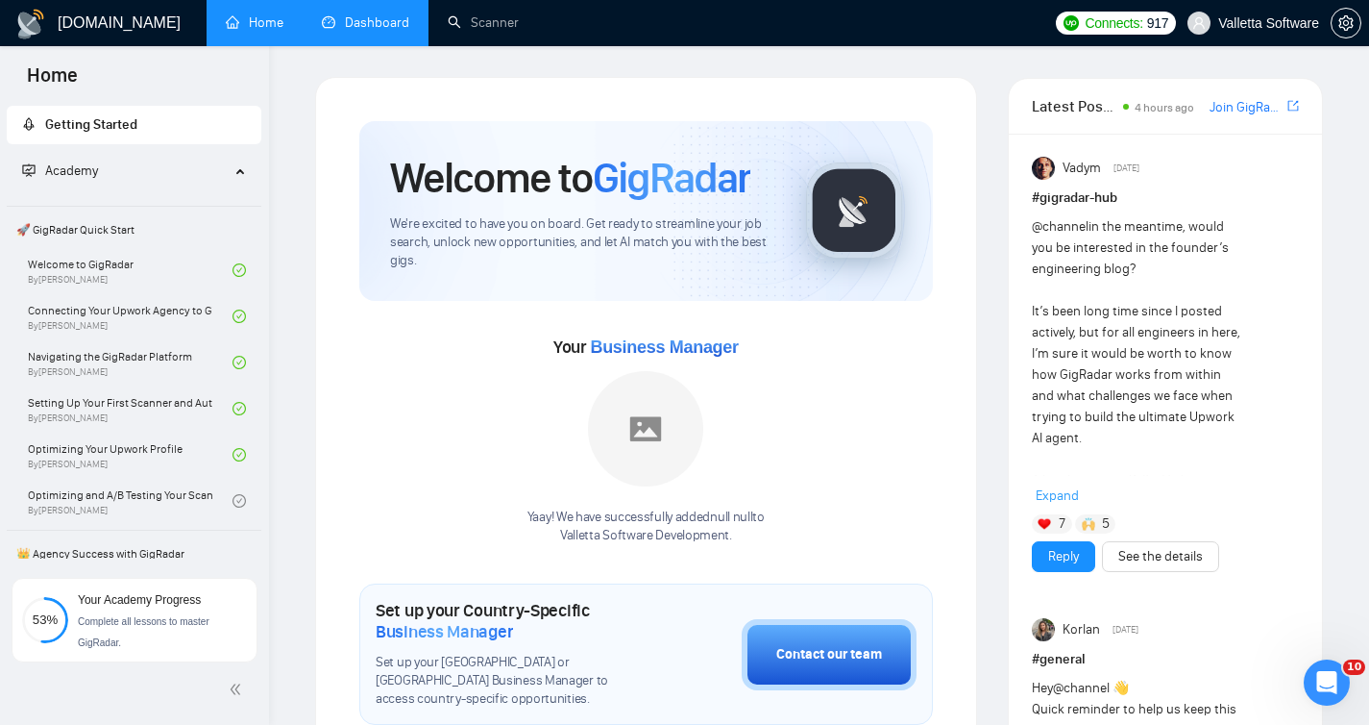
click at [377, 20] on link "Dashboard" at bounding box center [365, 22] width 87 height 16
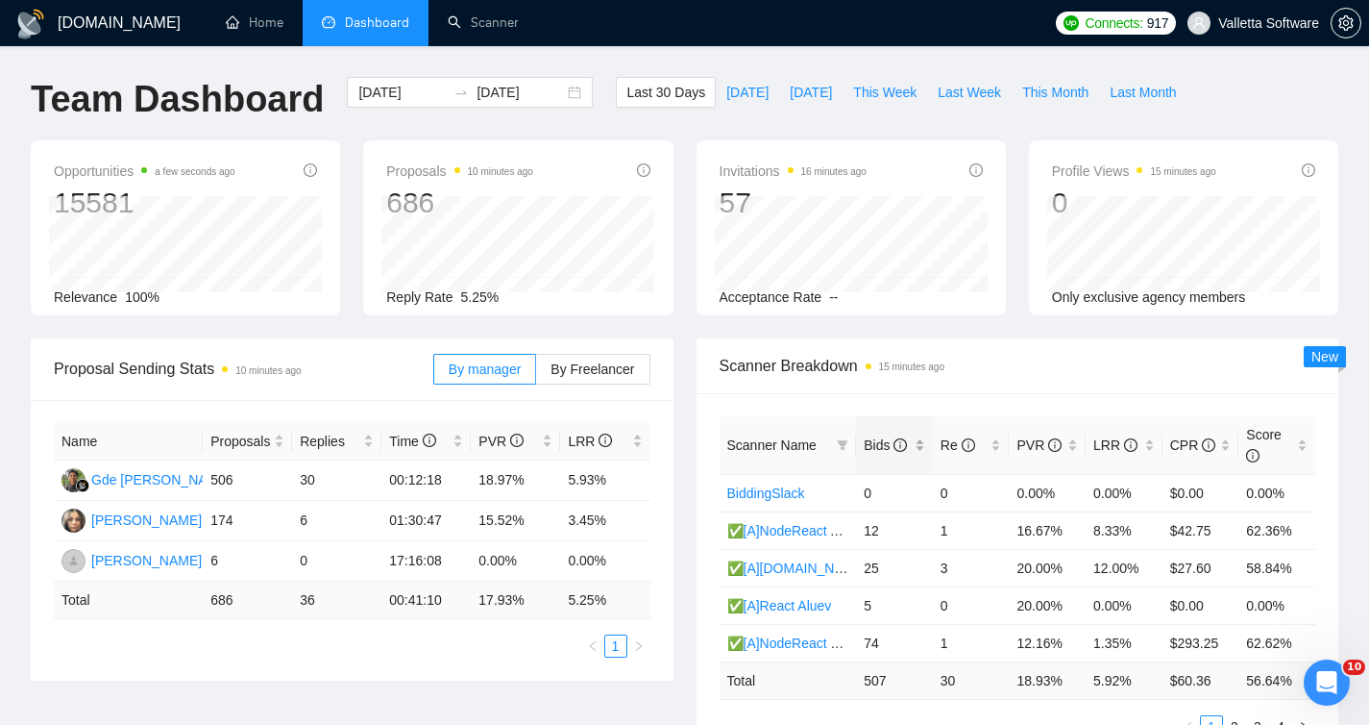
click at [894, 445] on span "Bids" at bounding box center [885, 444] width 43 height 15
click at [913, 443] on div "Bids" at bounding box center [894, 444] width 61 height 21
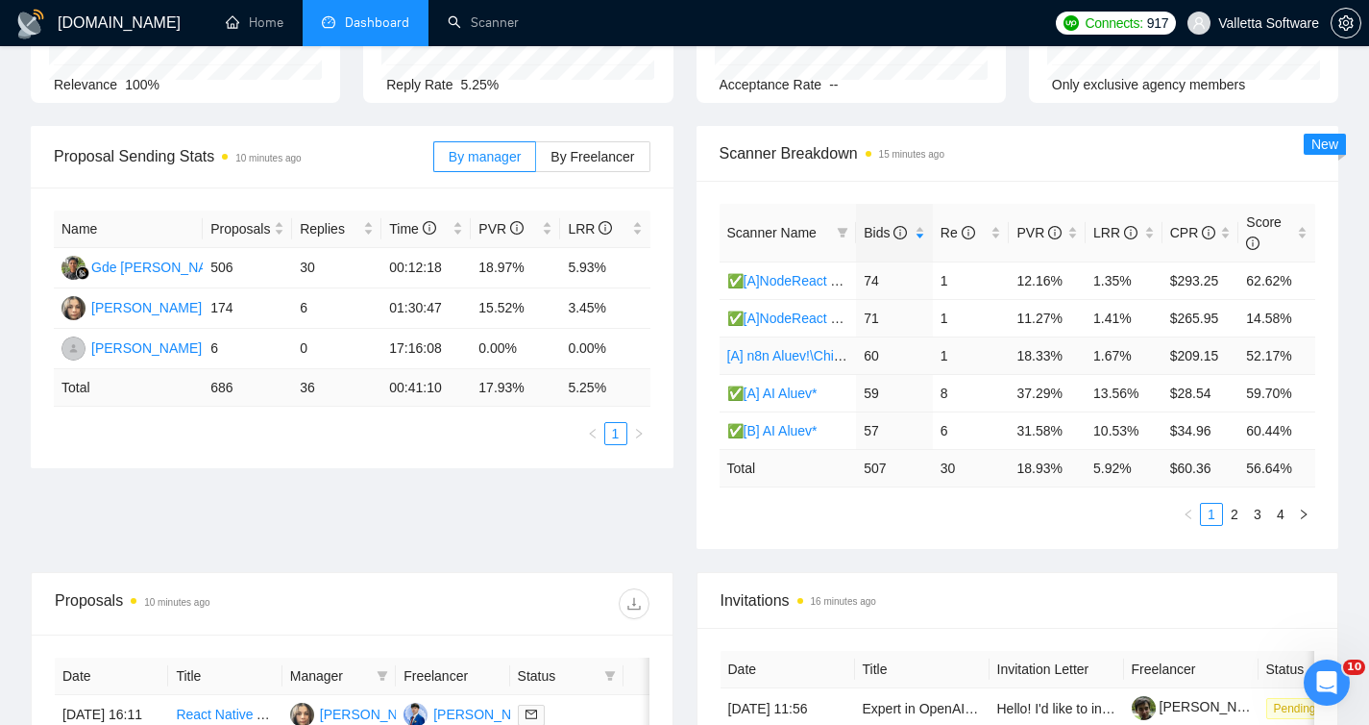
scroll to position [231, 0]
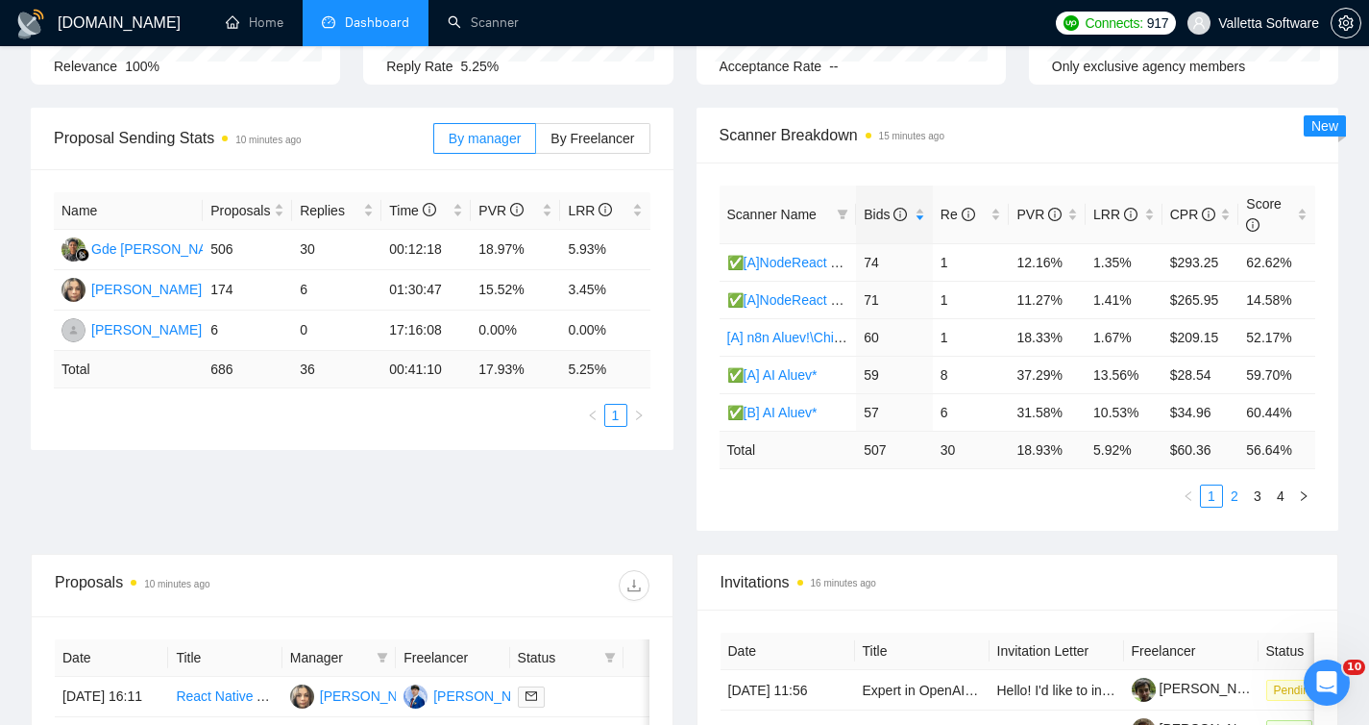
click at [1237, 499] on link "2" at bounding box center [1234, 495] width 21 height 21
click at [1259, 495] on link "3" at bounding box center [1257, 495] width 21 height 21
click at [1289, 496] on link "4" at bounding box center [1280, 495] width 21 height 21
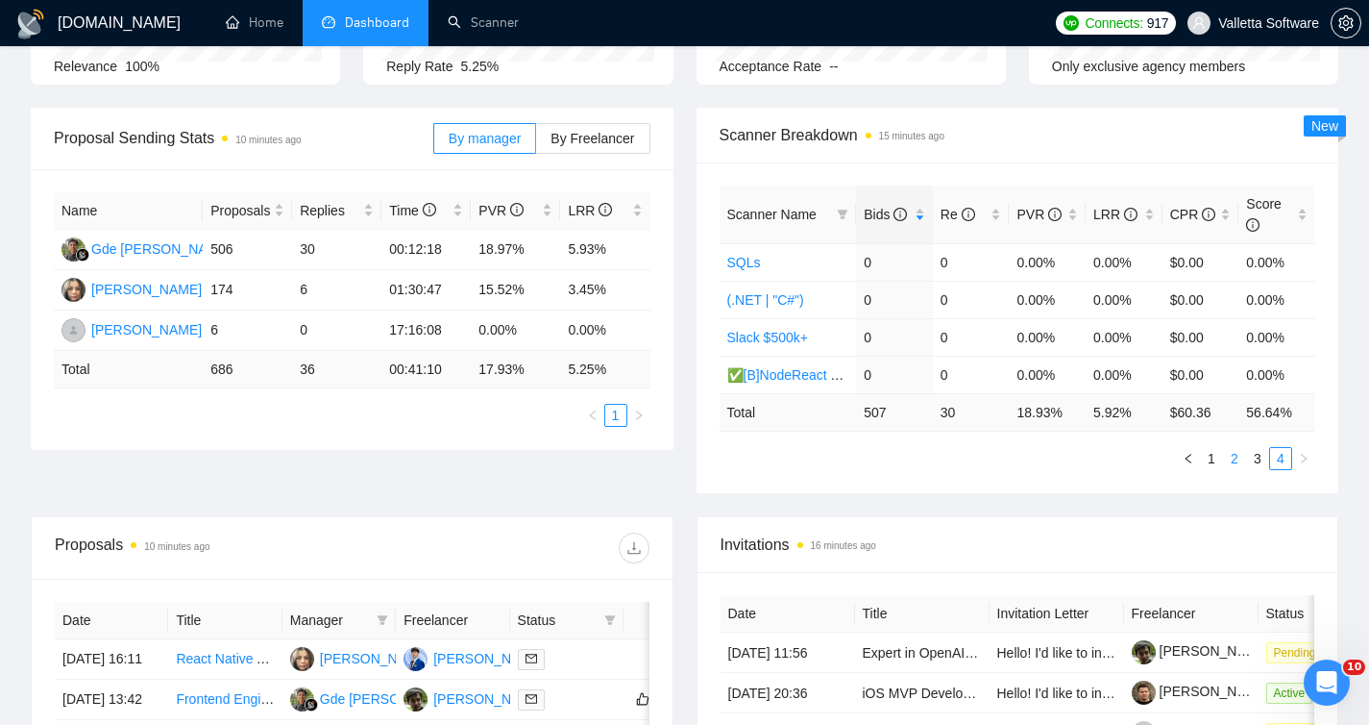
click at [1237, 464] on link "2" at bounding box center [1234, 458] width 21 height 21
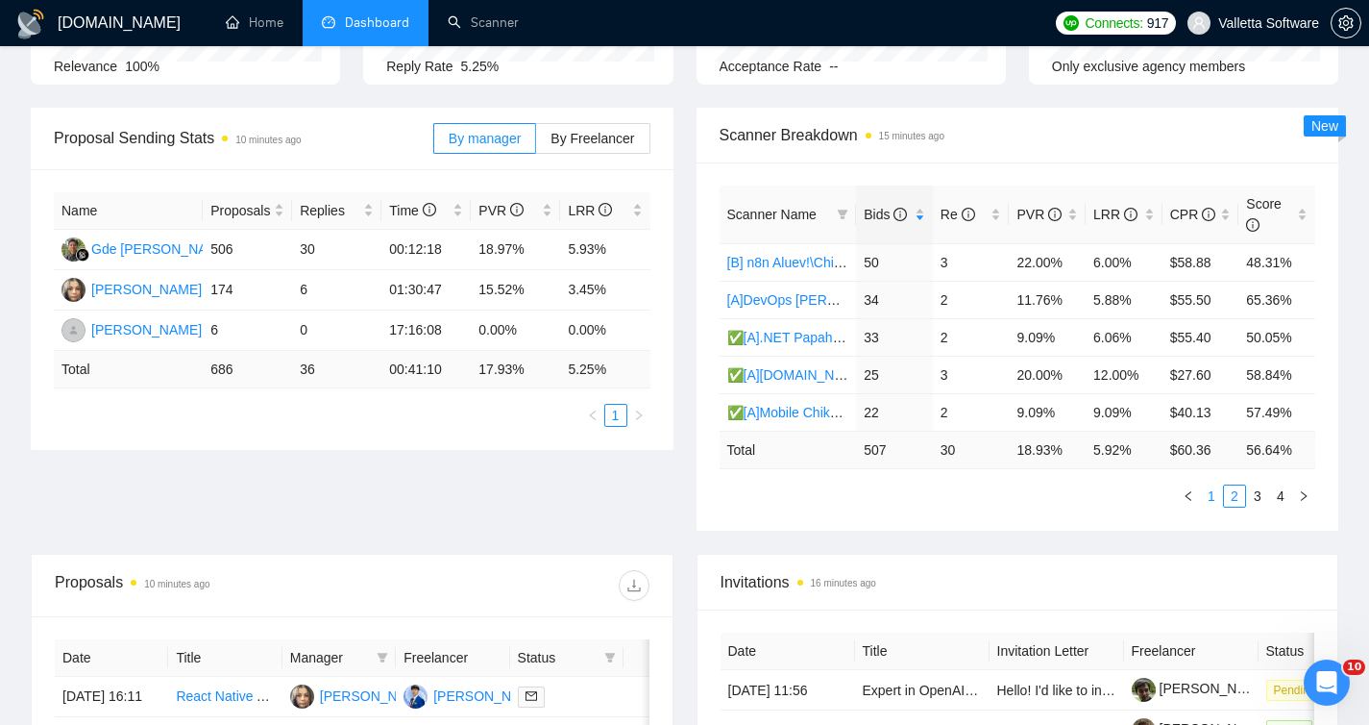
click at [1217, 497] on link "1" at bounding box center [1211, 495] width 21 height 21
click at [1230, 495] on link "2" at bounding box center [1234, 495] width 21 height 21
click at [1219, 493] on link "1" at bounding box center [1211, 495] width 21 height 21
drag, startPoint x: 855, startPoint y: 216, endPoint x: 867, endPoint y: 215, distance: 11.6
click at [867, 215] on div "Bids" at bounding box center [894, 214] width 61 height 21
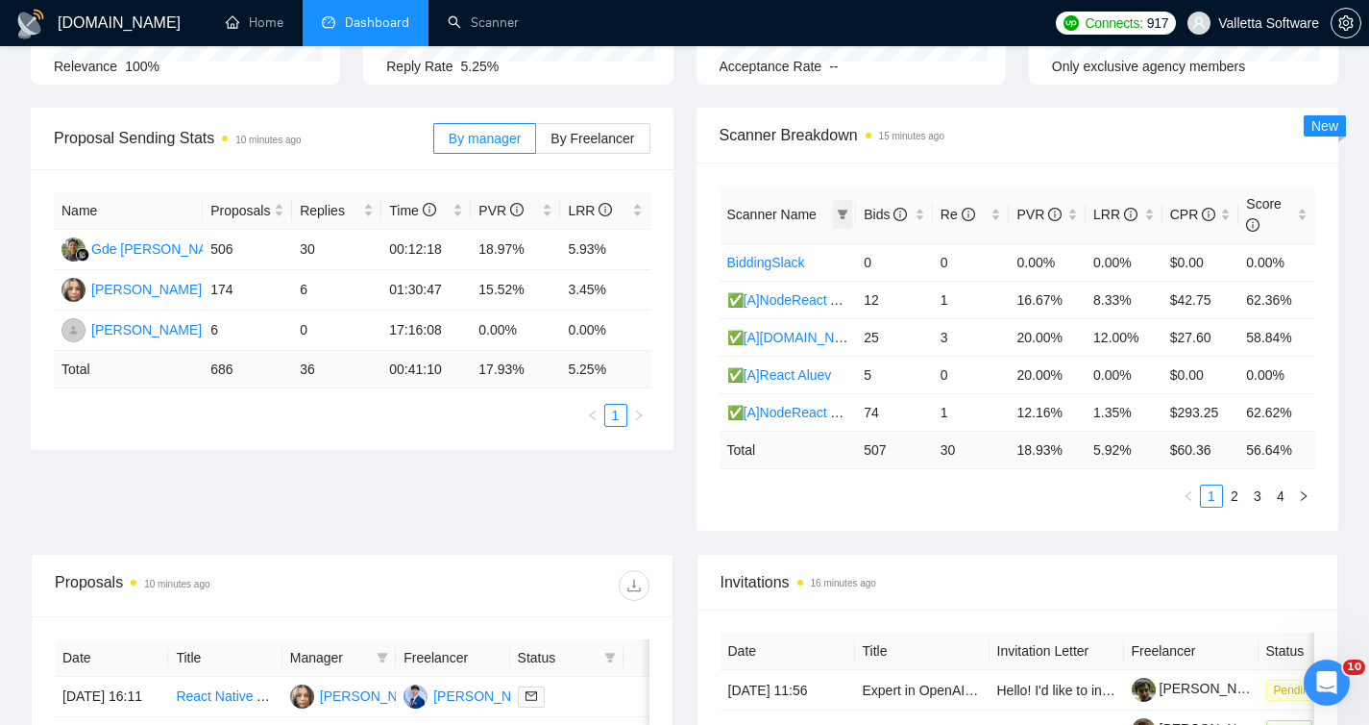
click at [850, 214] on span at bounding box center [842, 214] width 19 height 29
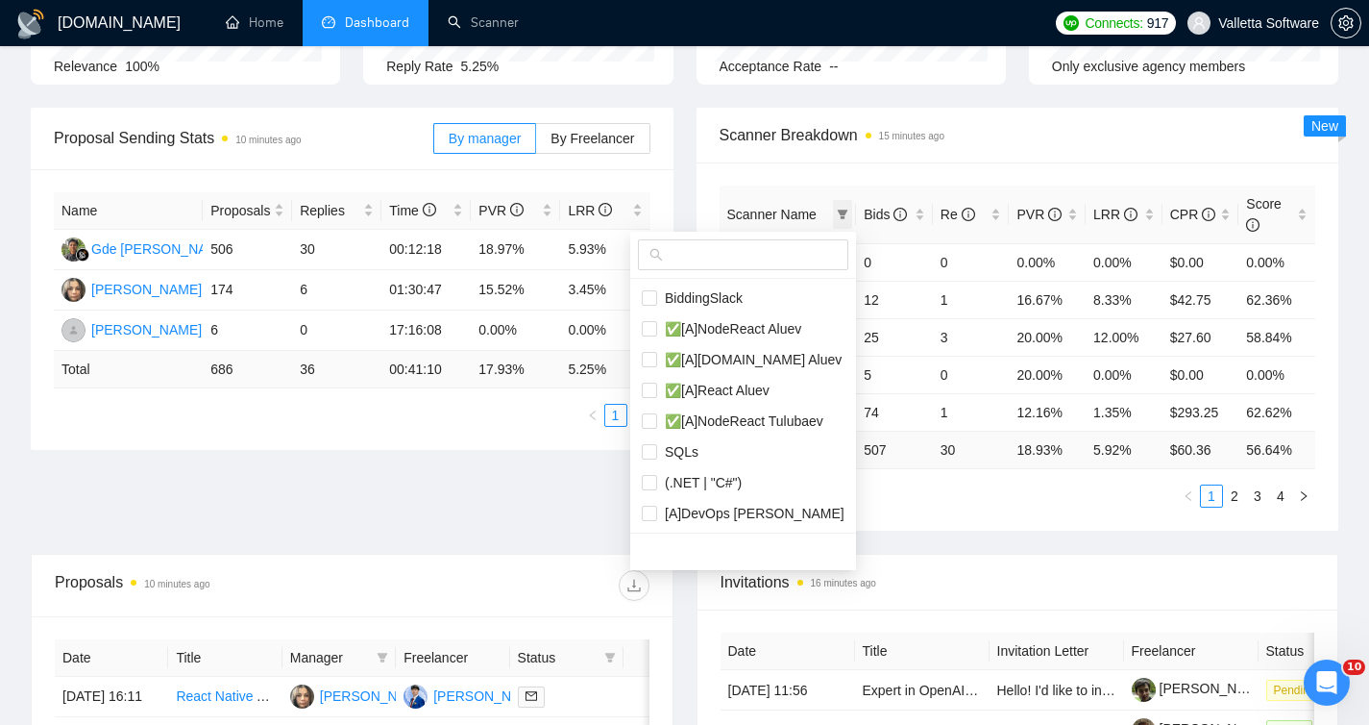
click at [850, 213] on span at bounding box center [842, 214] width 19 height 29
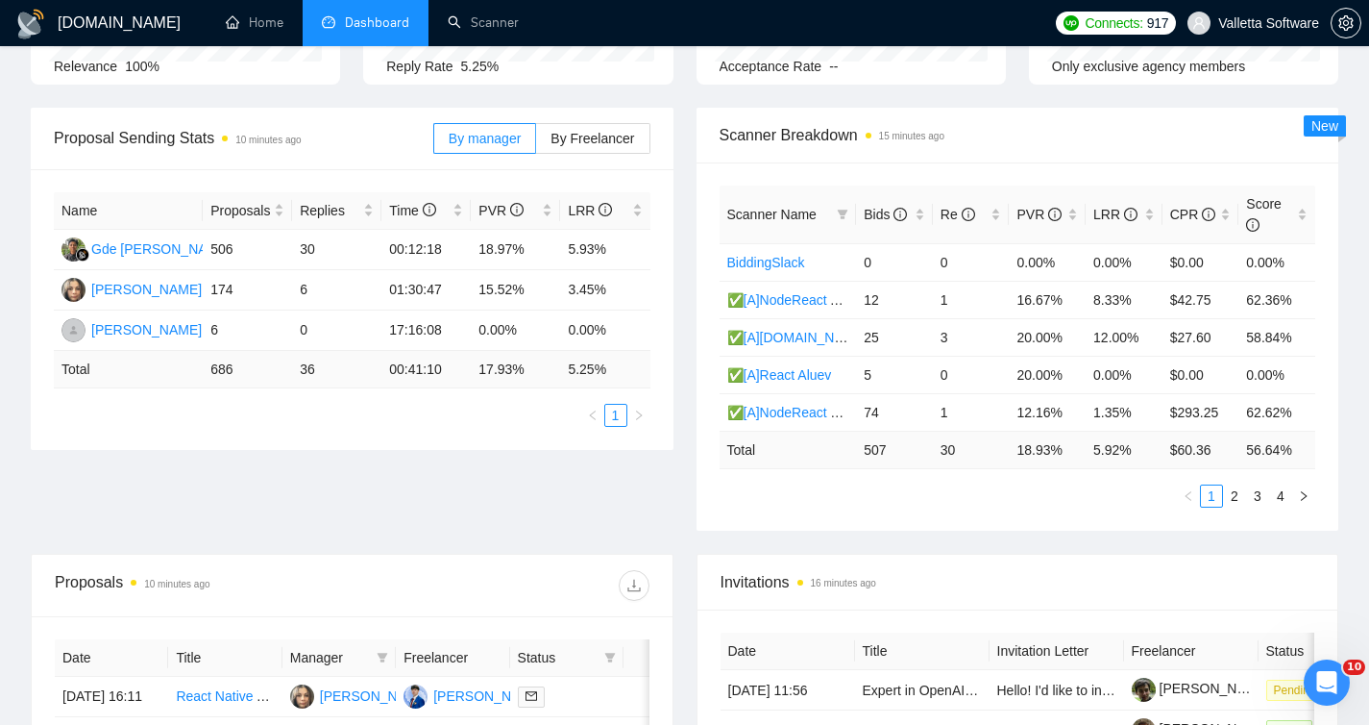
click at [807, 212] on span "Scanner Name" at bounding box center [771, 214] width 89 height 15
click at [810, 212] on span "Scanner Name" at bounding box center [771, 214] width 89 height 15
click at [874, 212] on span "Bids" at bounding box center [885, 214] width 43 height 15
